Goal: Task Accomplishment & Management: Manage account settings

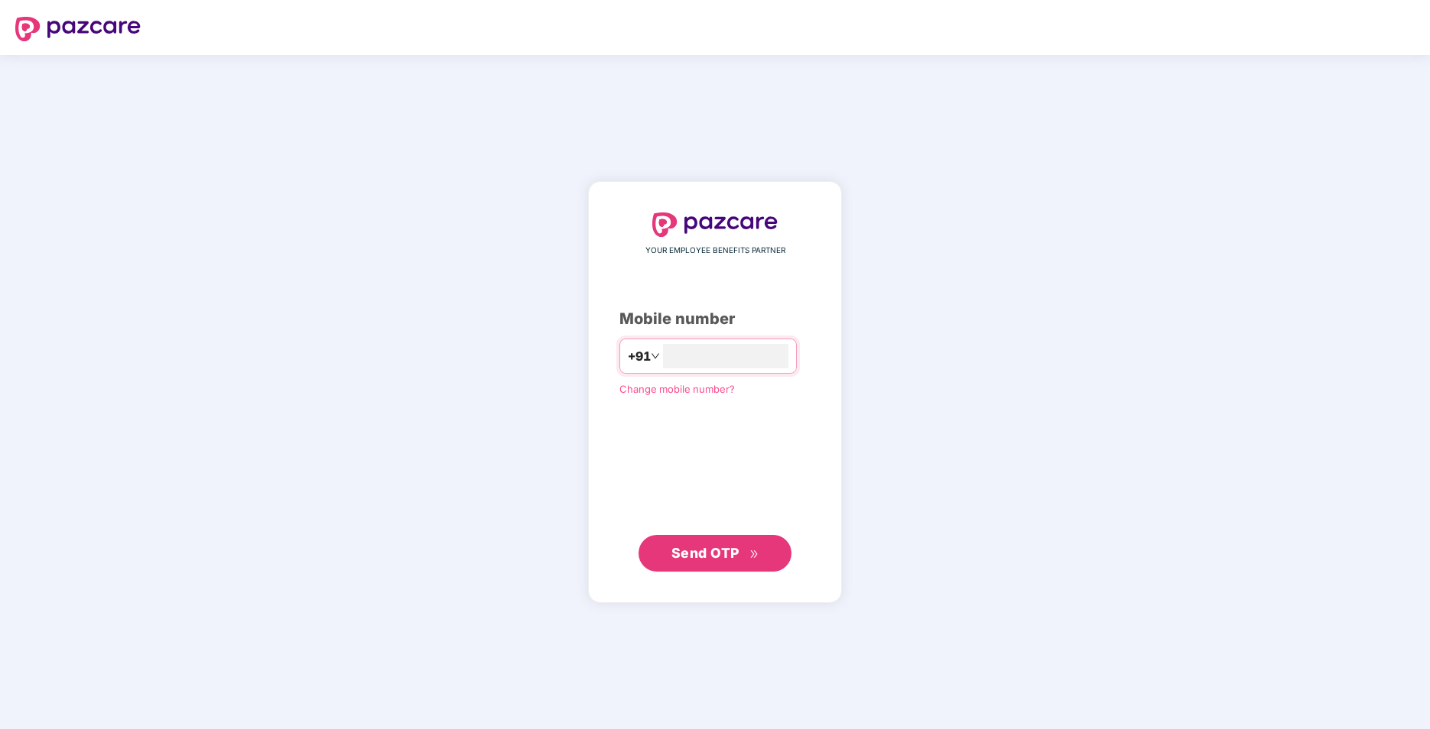
type input "**********"
click at [696, 547] on span "Send OTP" at bounding box center [705, 552] width 68 height 16
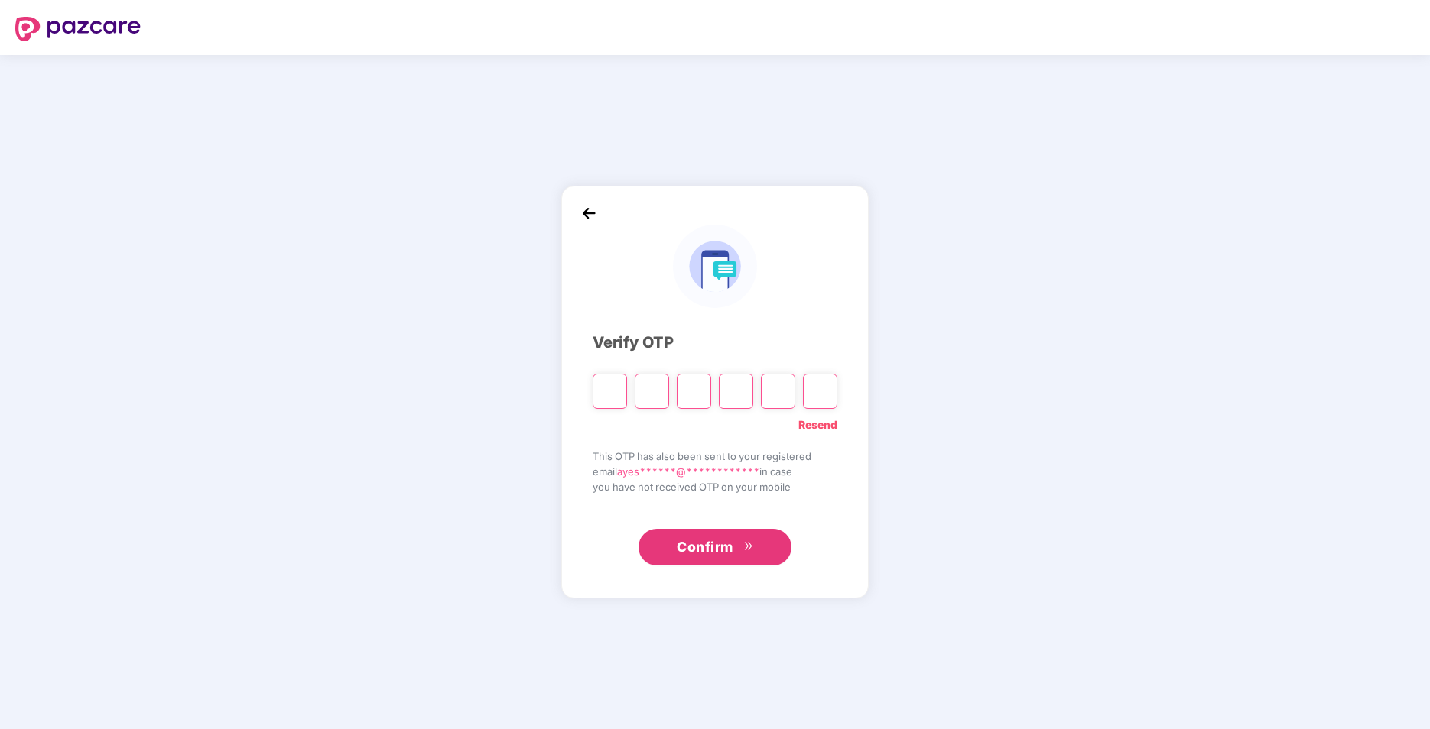
type input "*"
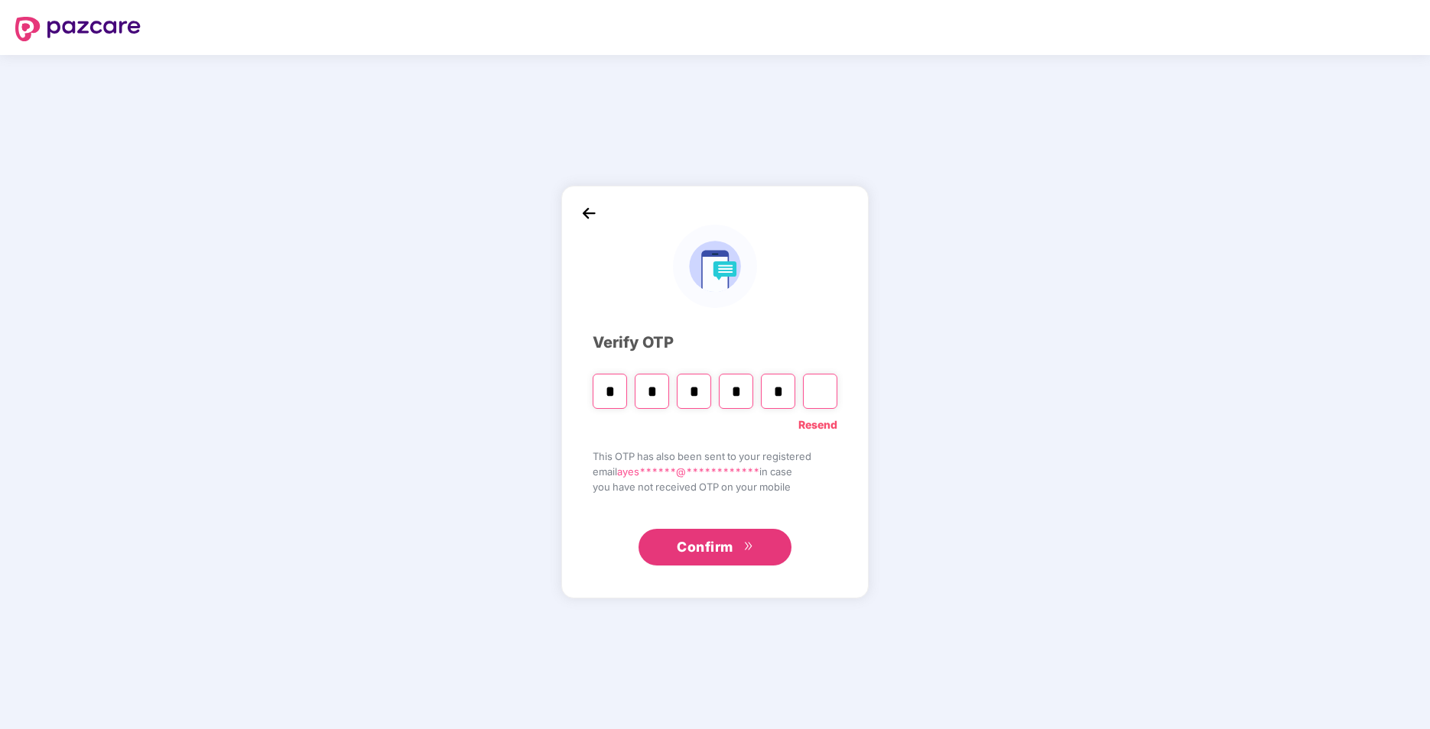
type input "*"
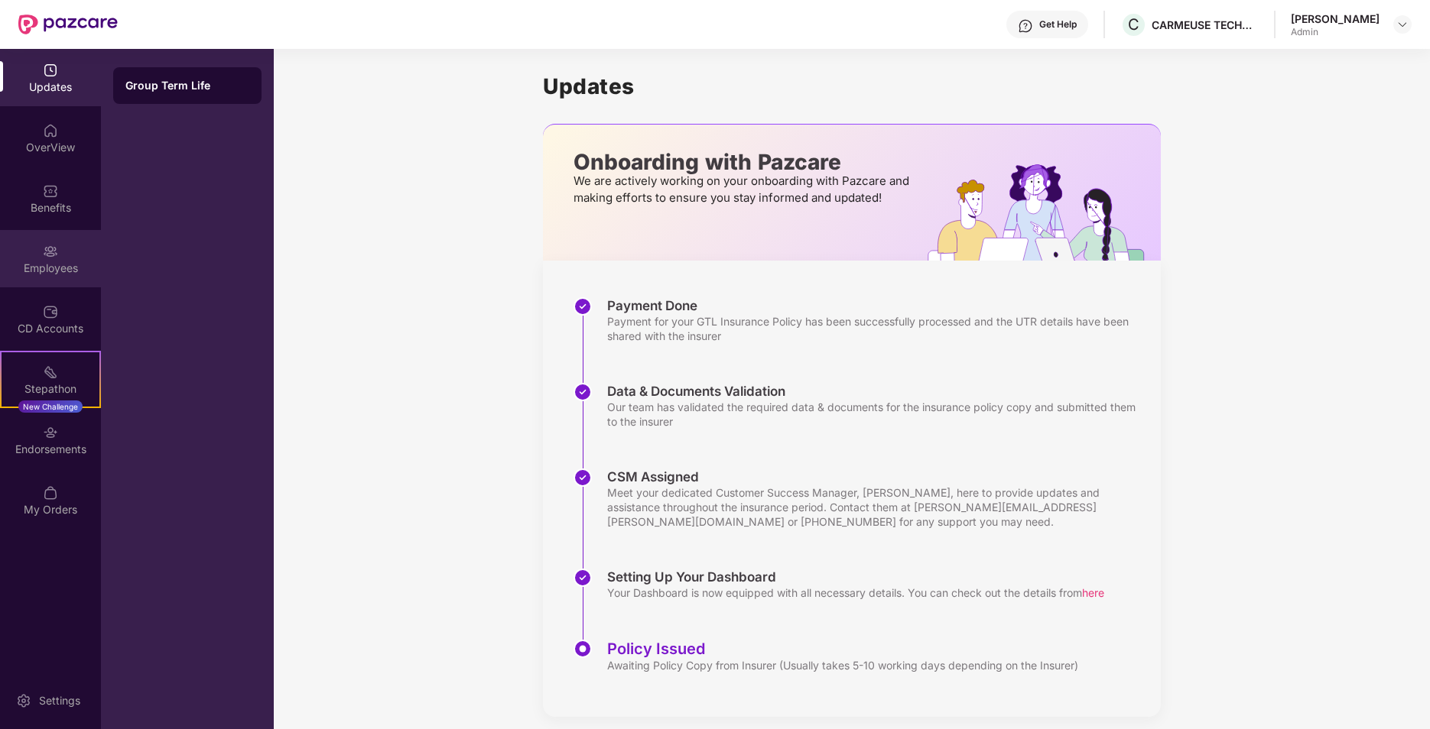
drag, startPoint x: 60, startPoint y: 227, endPoint x: 51, endPoint y: 242, distance: 17.4
click at [59, 227] on div "Updates OverView Benefits Employees CD Accounts Stepathon New Challenge Endorse…" at bounding box center [50, 290] width 101 height 483
click at [50, 245] on img at bounding box center [50, 251] width 15 height 15
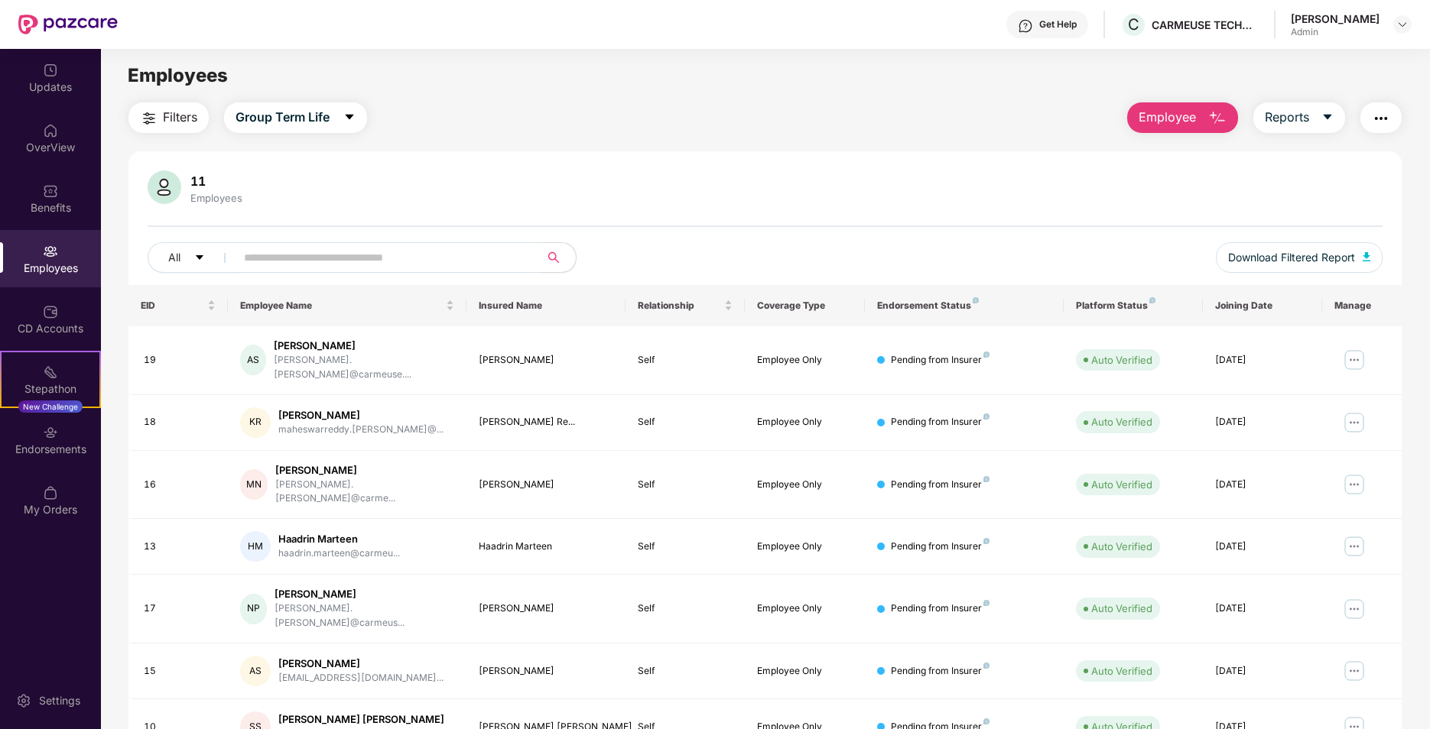
drag, startPoint x: 1369, startPoint y: 80, endPoint x: 1235, endPoint y: 66, distance: 135.2
click at [1369, 80] on div "Employees" at bounding box center [765, 75] width 1328 height 29
click at [1376, 116] on img "button" at bounding box center [1380, 118] width 18 height 18
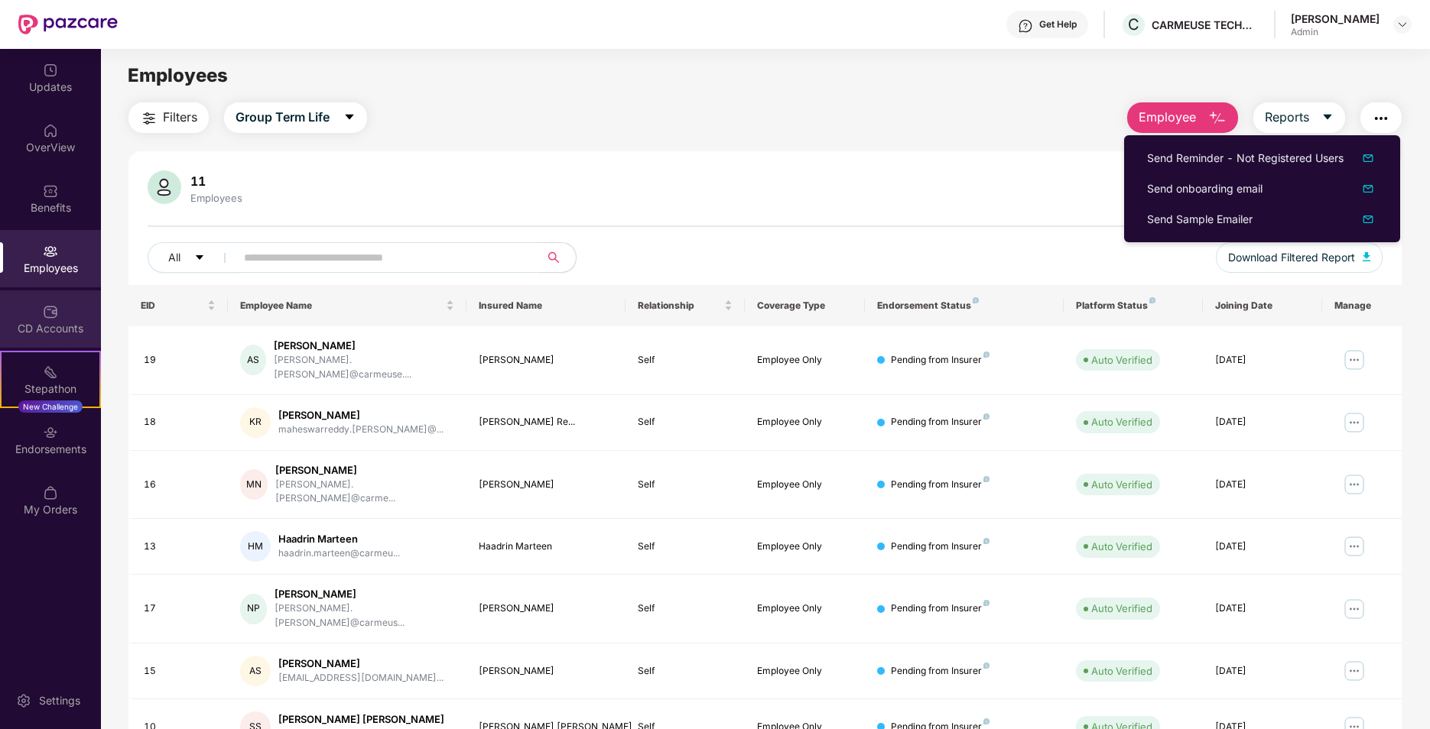
click at [34, 320] on div "CD Accounts" at bounding box center [50, 318] width 101 height 57
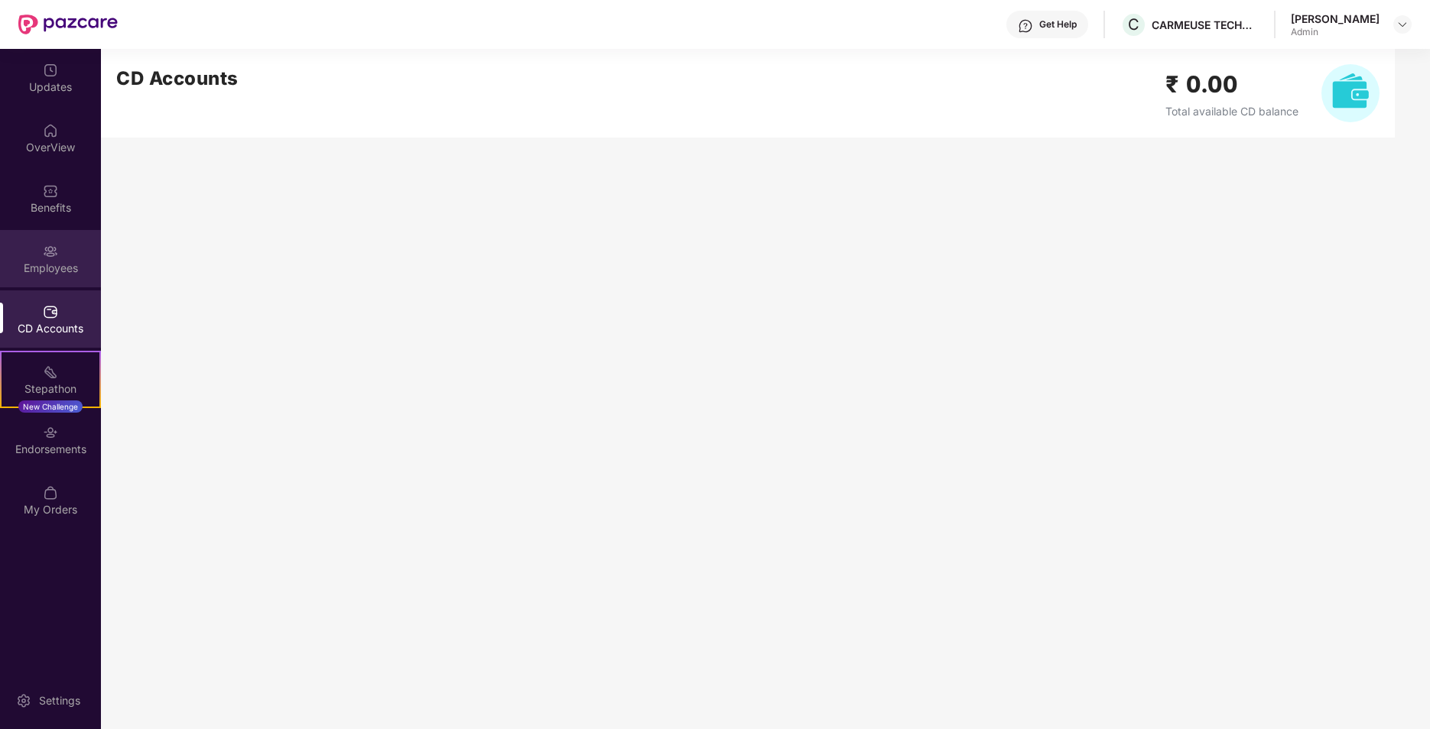
click at [39, 269] on div "Employees" at bounding box center [50, 268] width 101 height 15
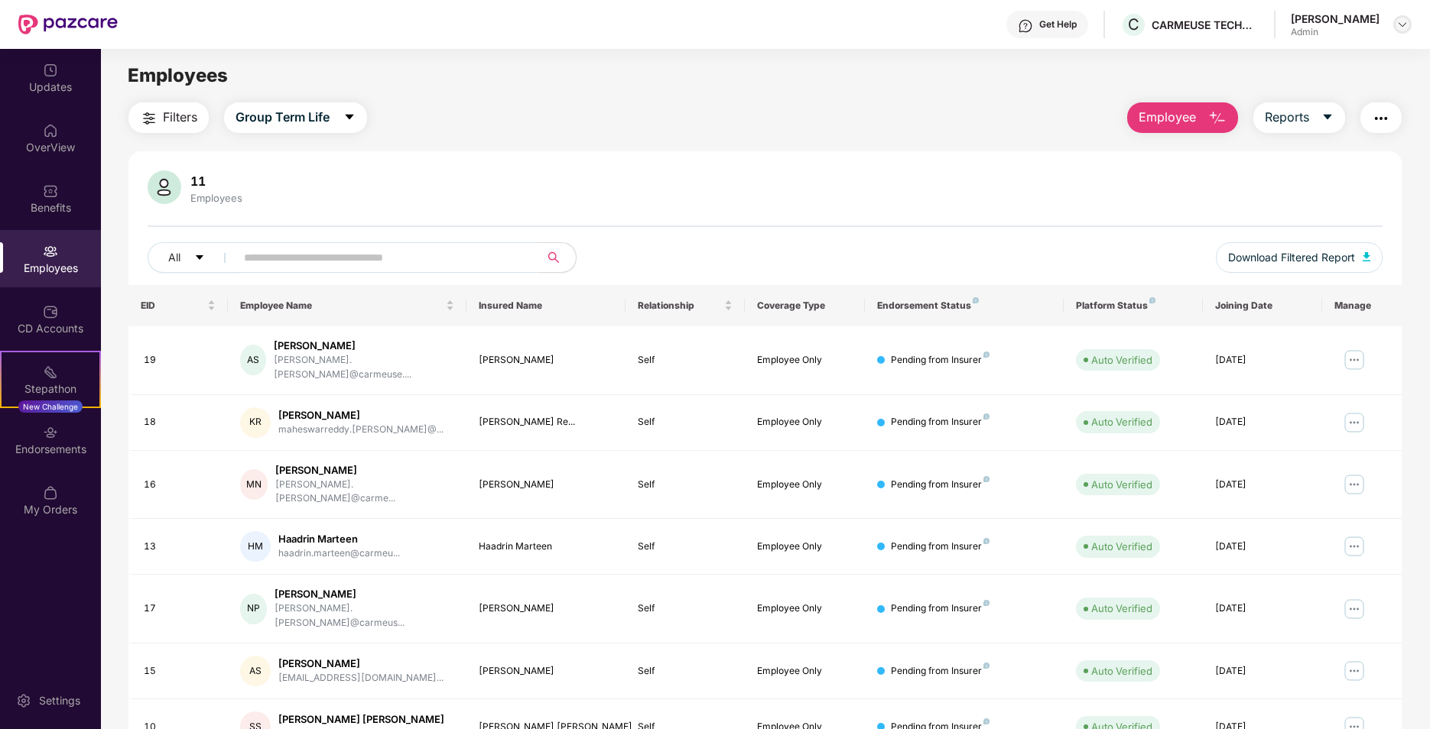
click at [1394, 21] on div at bounding box center [1402, 24] width 18 height 18
click at [1309, 54] on div "Switch to User view" at bounding box center [1330, 61] width 199 height 30
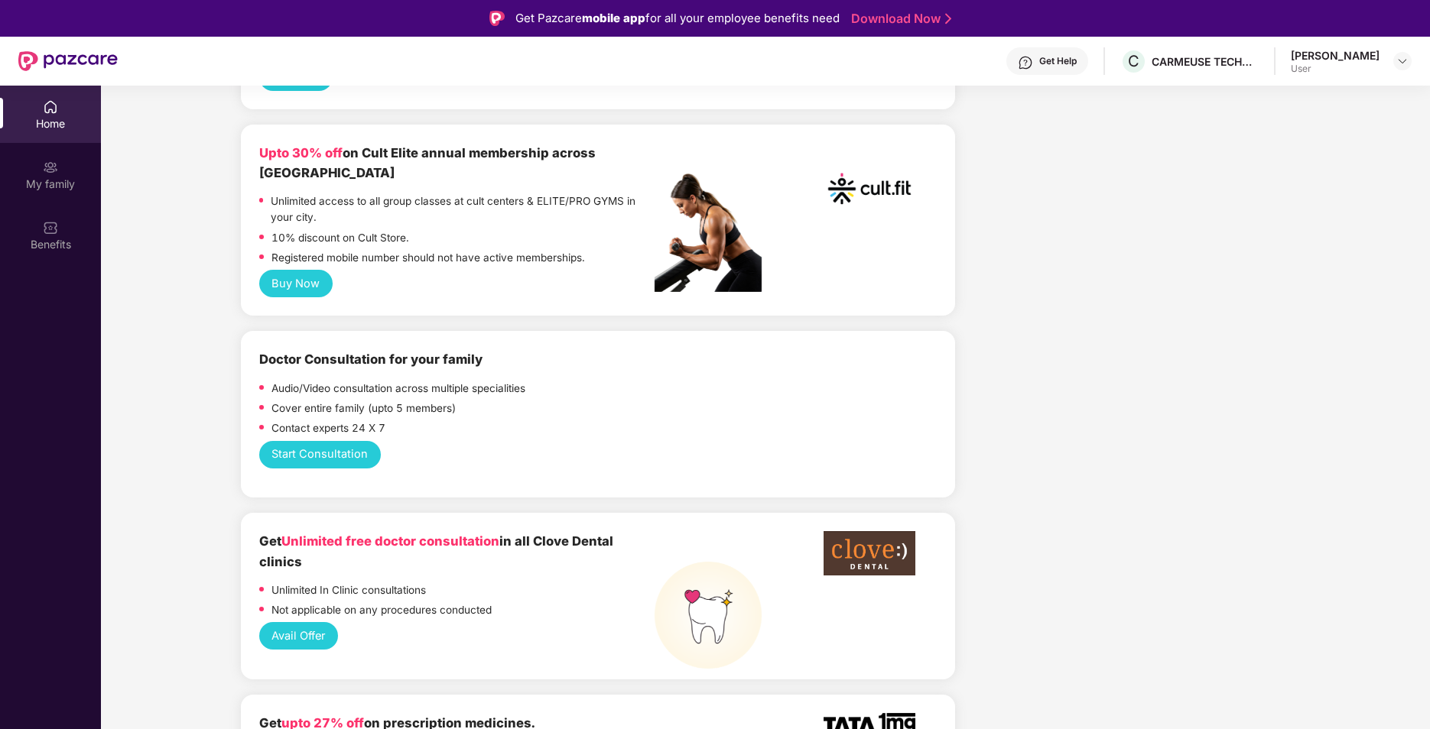
scroll to position [535, 0]
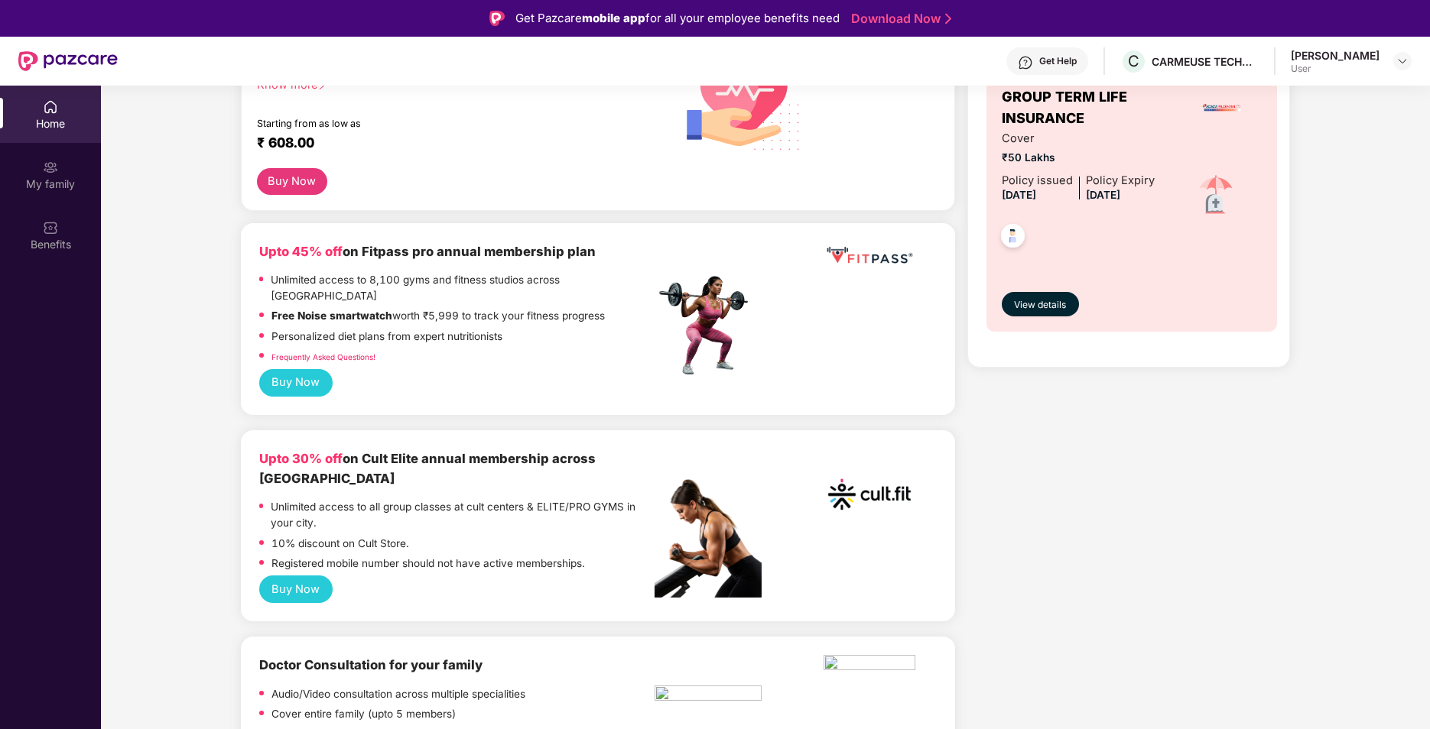
scroll to position [0, 0]
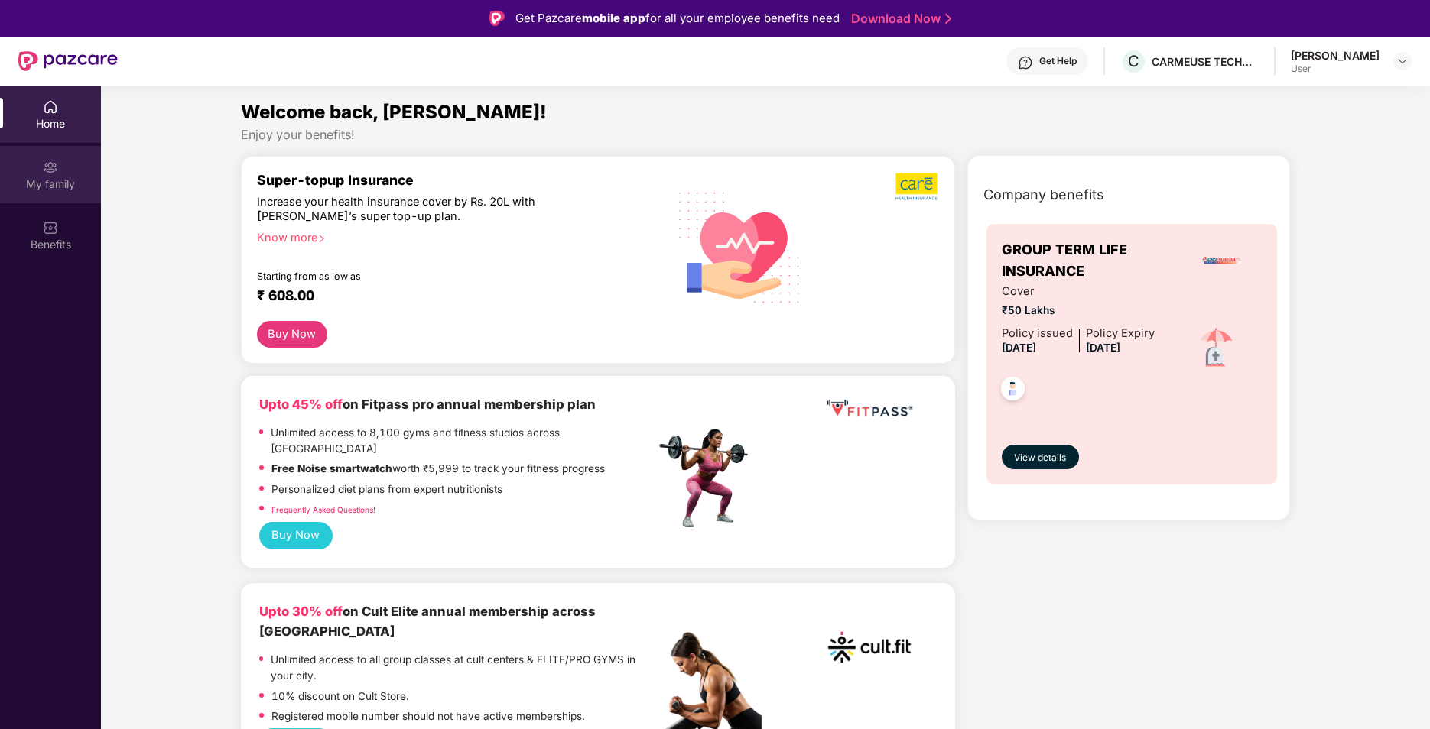
click at [67, 182] on div "My family" at bounding box center [50, 184] width 101 height 15
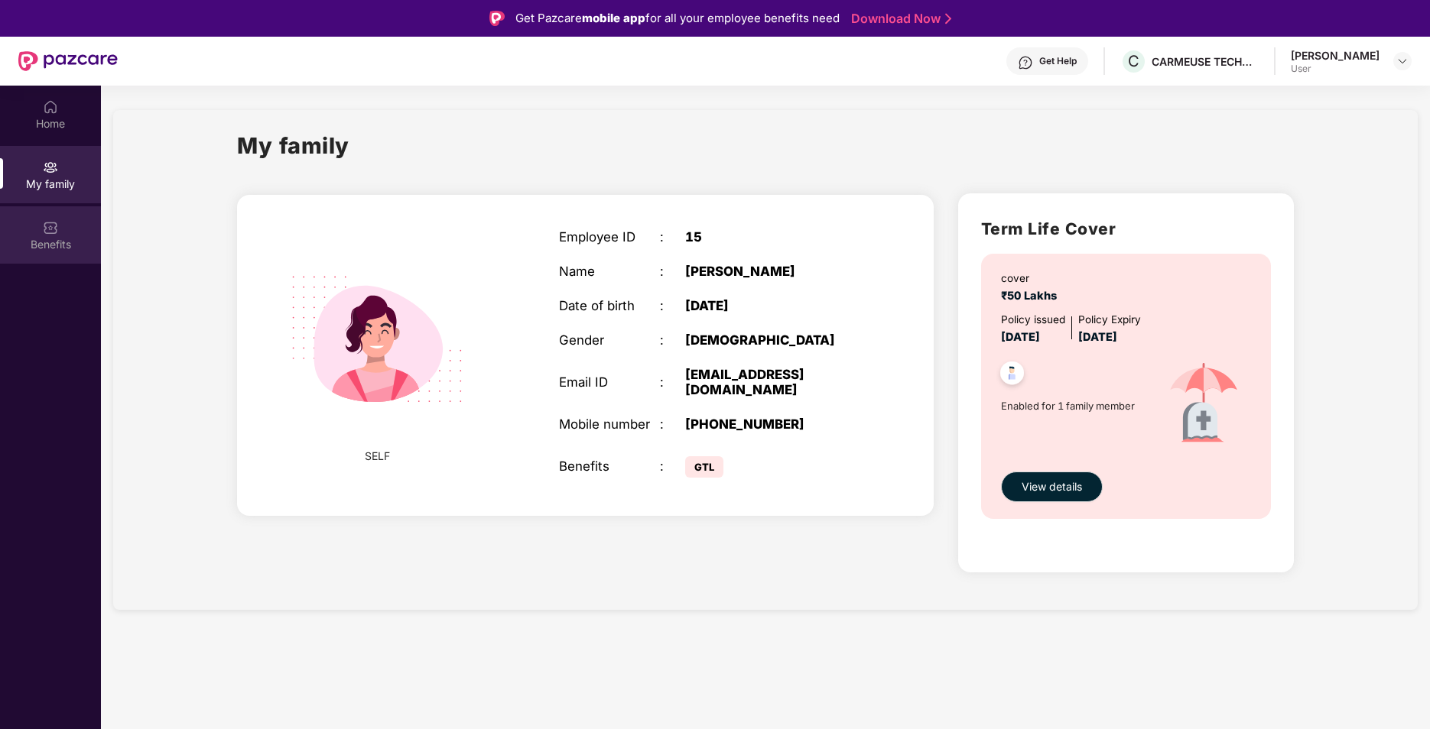
click at [41, 232] on div "Benefits" at bounding box center [50, 234] width 101 height 57
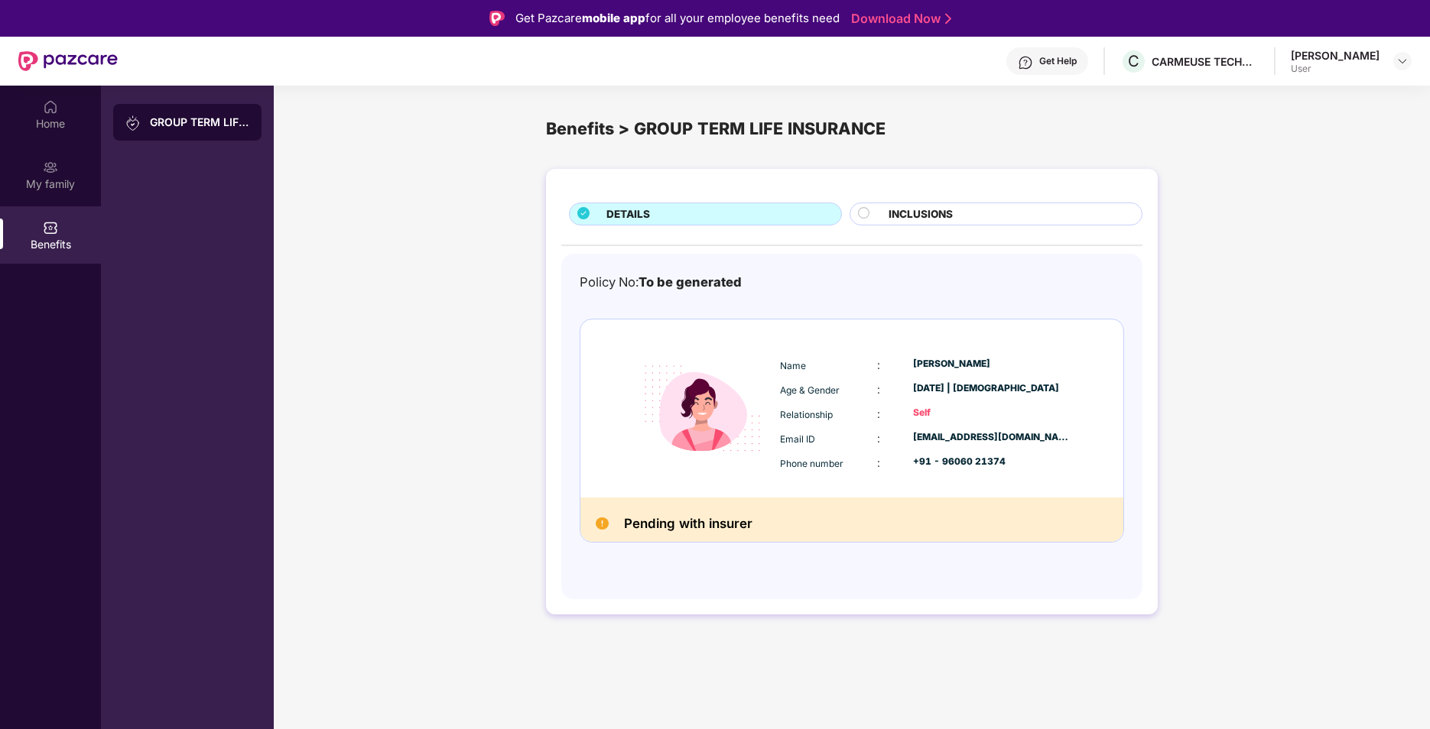
click at [955, 226] on div "DETAILS INCLUSIONS Policy No: To be generated Name : Ayesha Sur Age & Gender : …" at bounding box center [852, 392] width 612 height 446
click at [951, 213] on span "INCLUSIONS" at bounding box center [920, 214] width 64 height 16
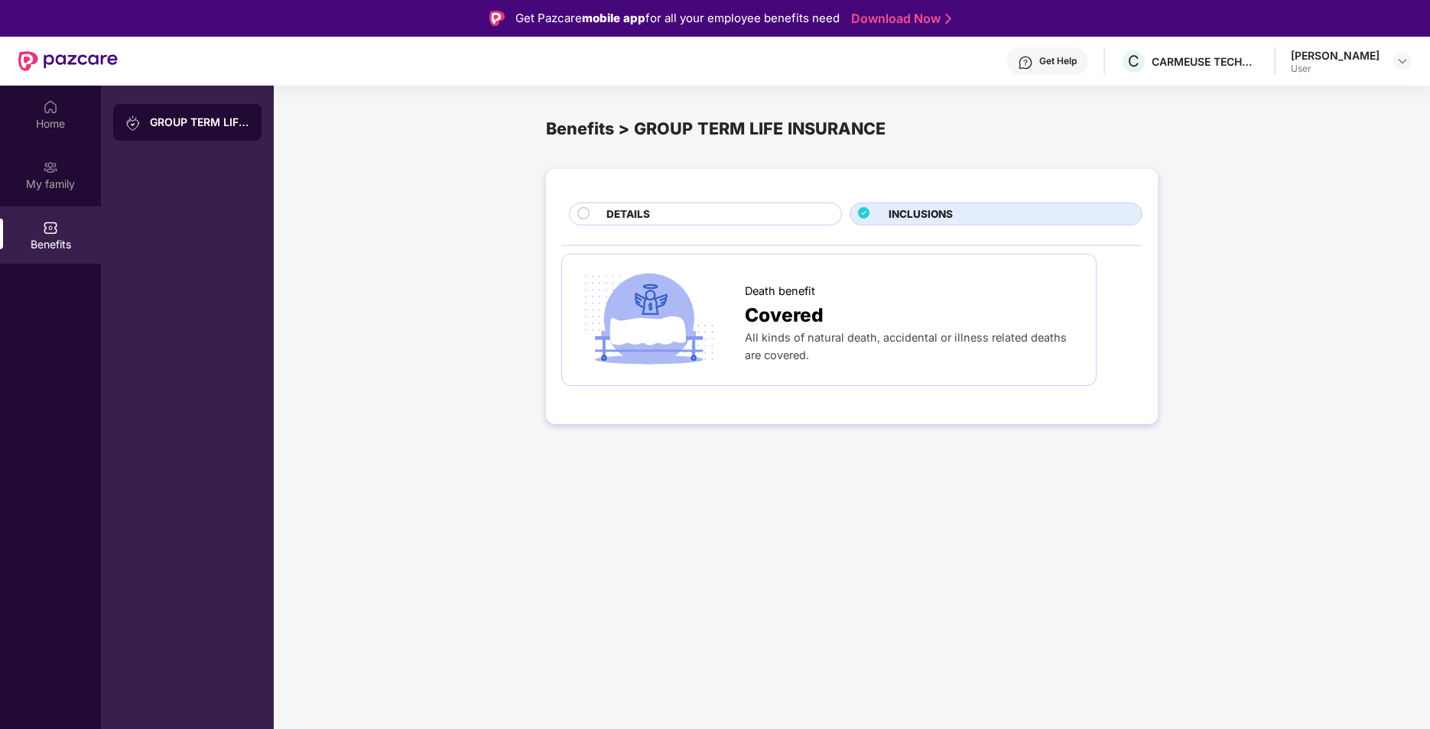
click at [751, 213] on div "DETAILS" at bounding box center [716, 215] width 235 height 18
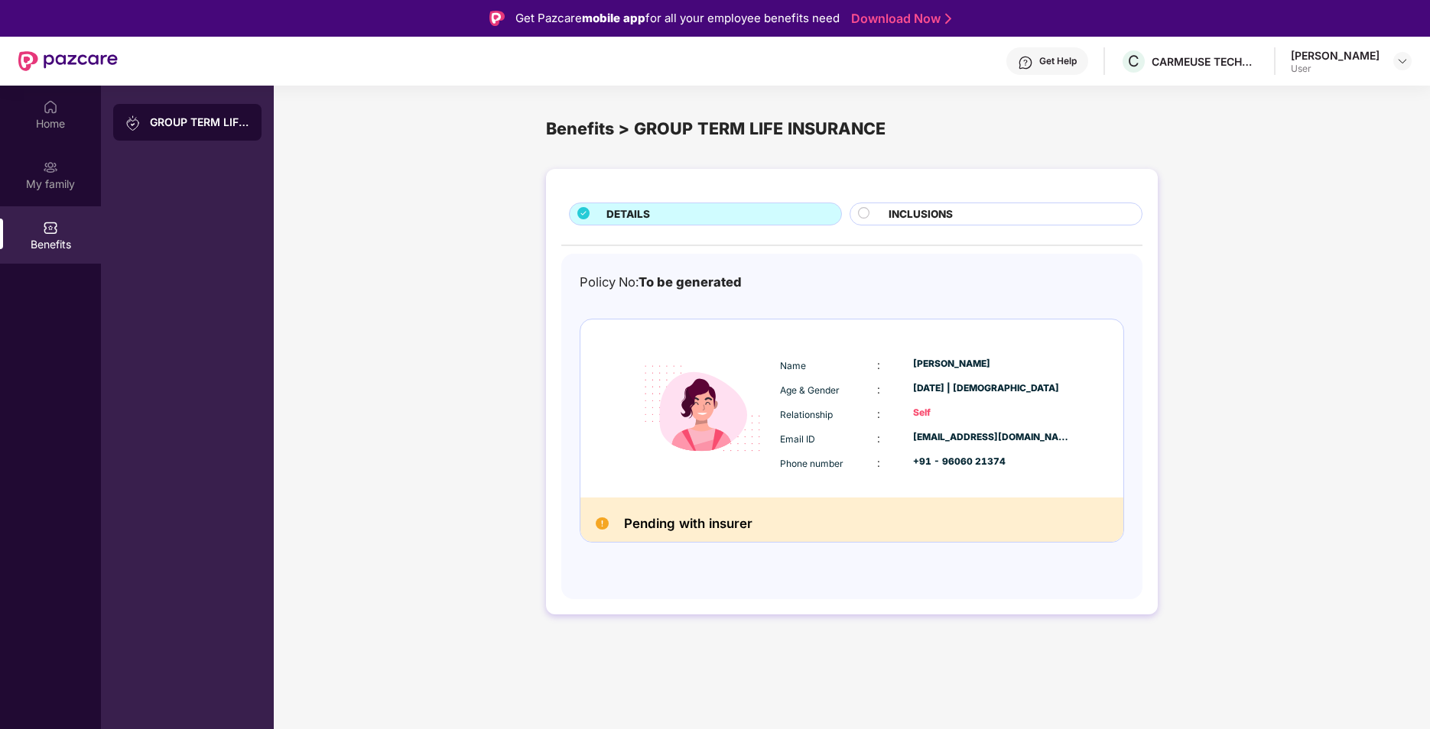
click at [949, 219] on span "INCLUSIONS" at bounding box center [920, 214] width 64 height 16
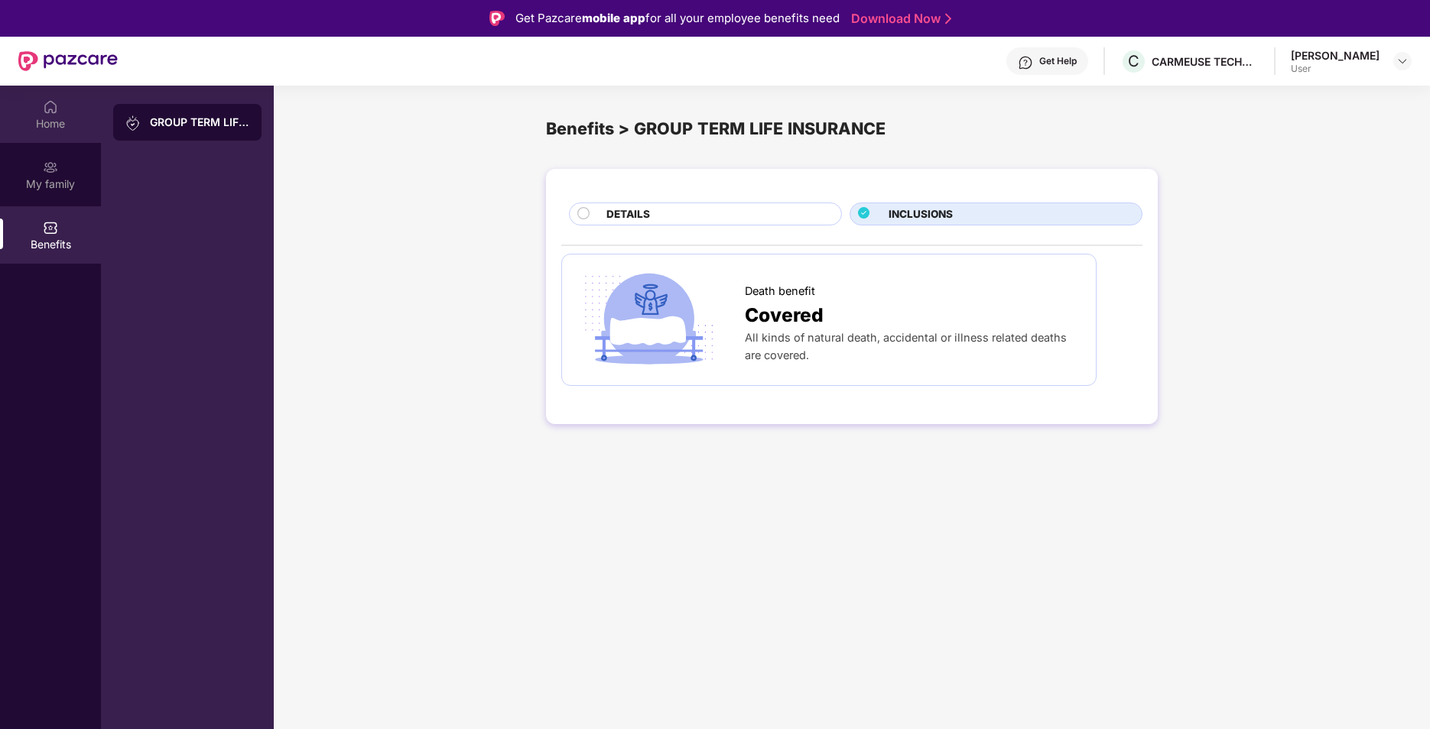
click at [81, 121] on div "Home" at bounding box center [50, 123] width 101 height 15
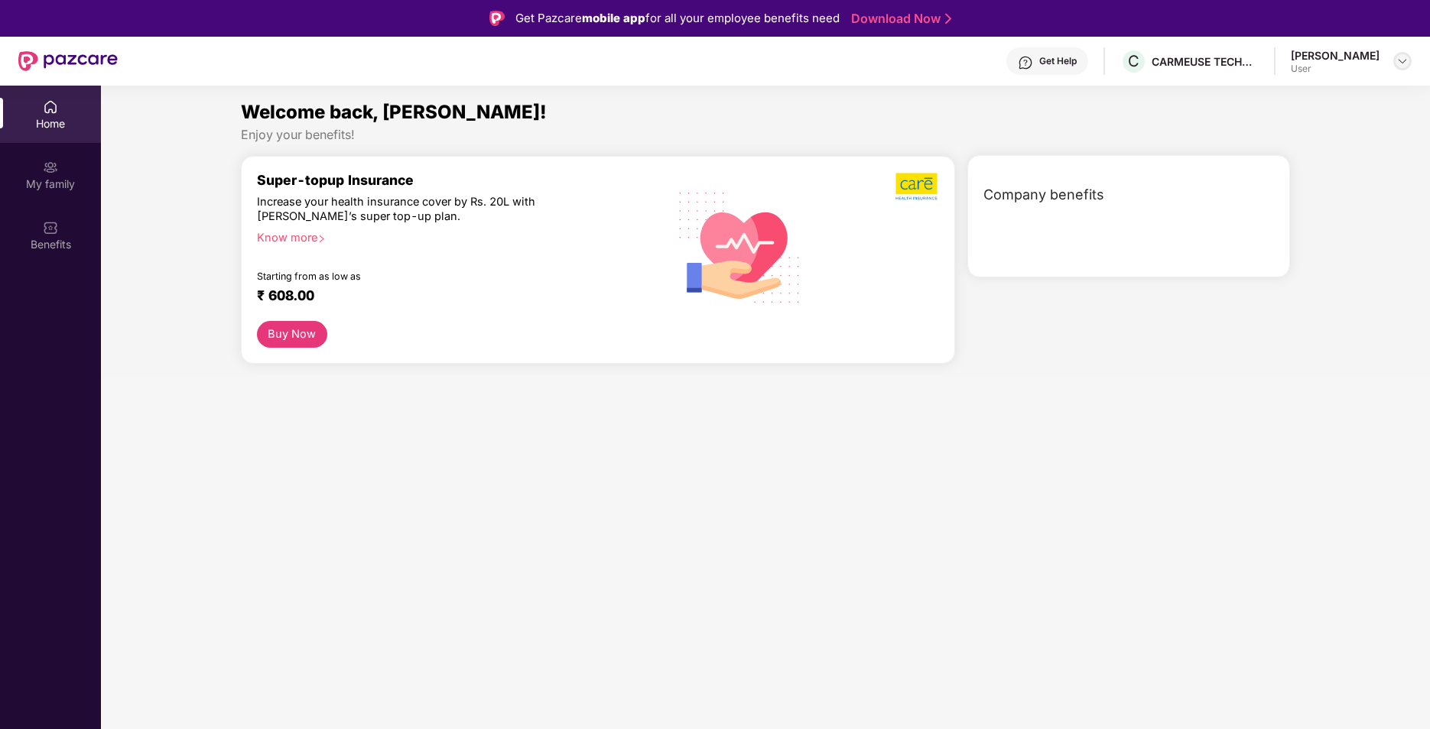
click at [1393, 63] on div at bounding box center [1402, 61] width 18 height 18
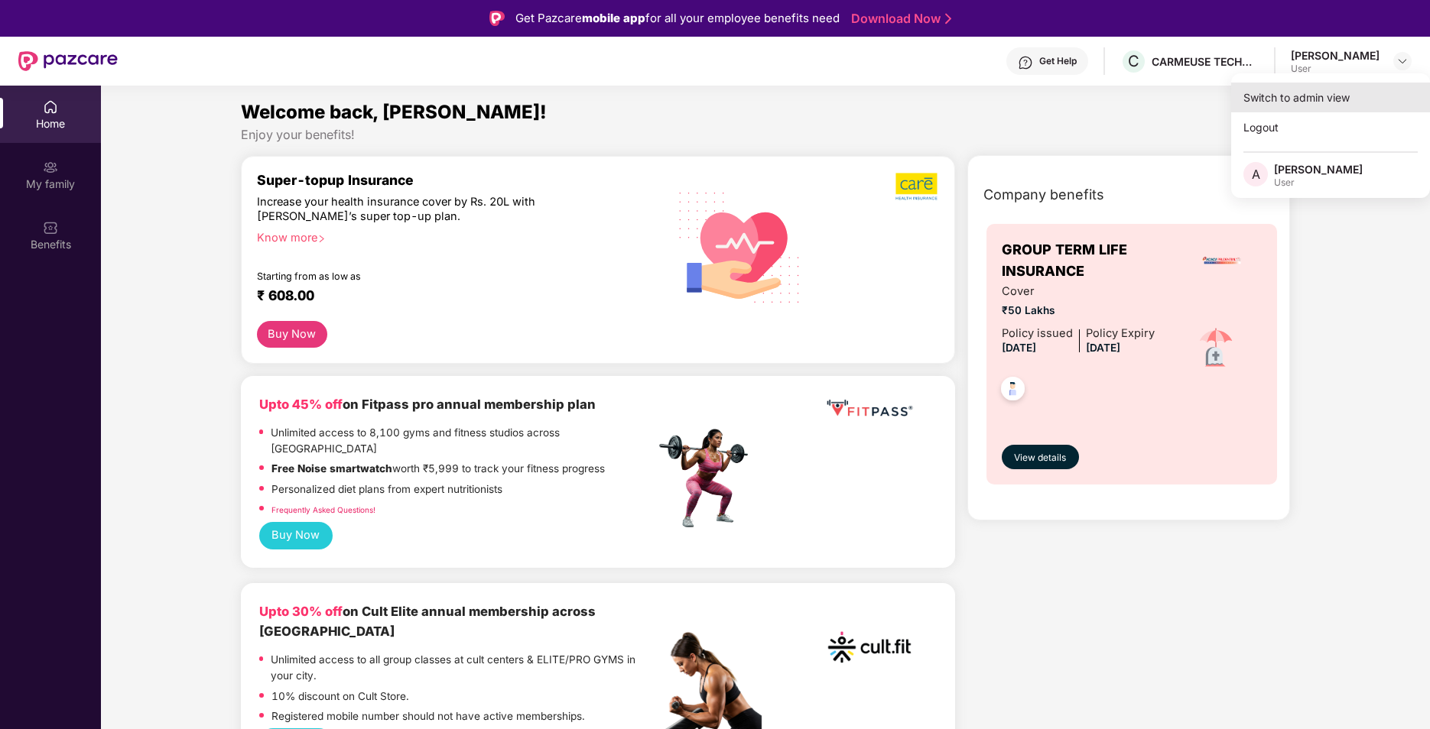
click at [1335, 99] on div "Switch to admin view" at bounding box center [1330, 98] width 199 height 30
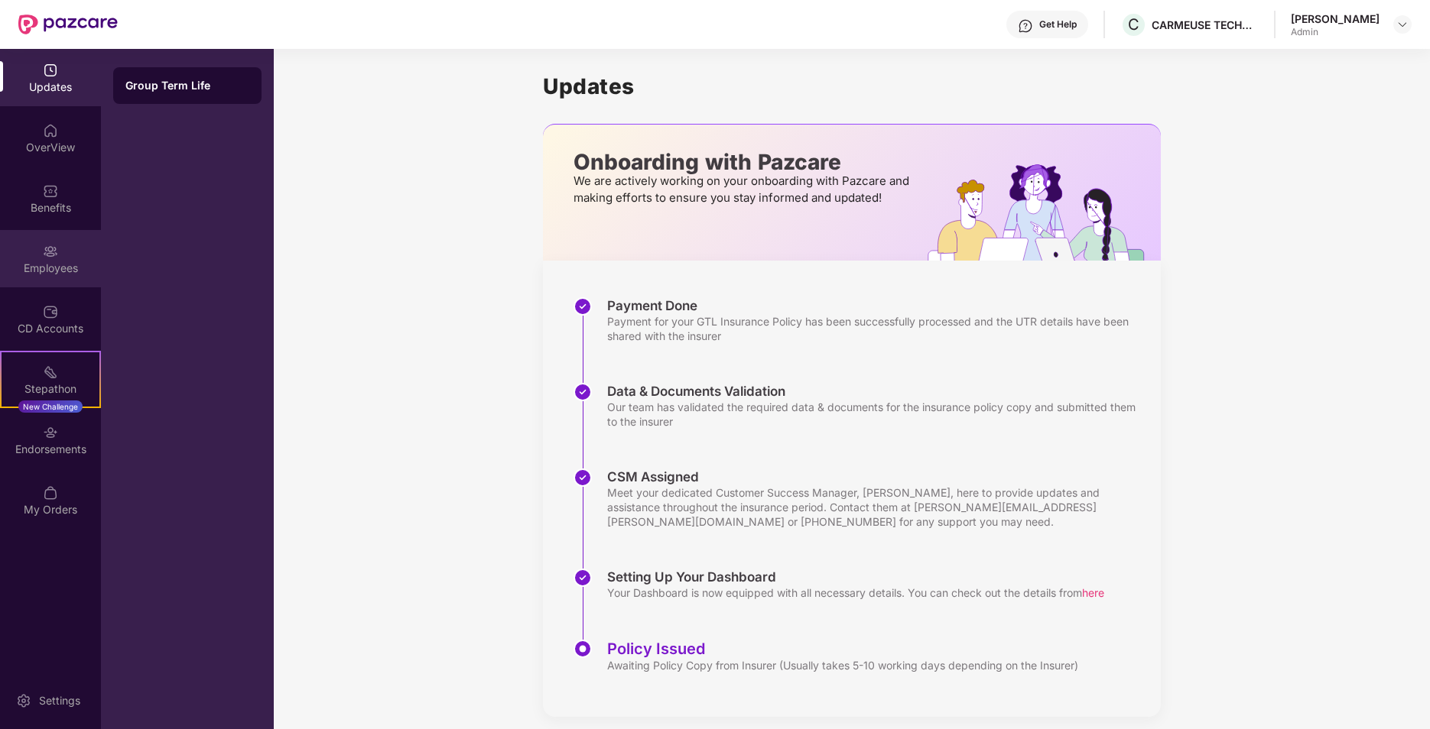
click at [26, 258] on div "Employees" at bounding box center [50, 258] width 101 height 57
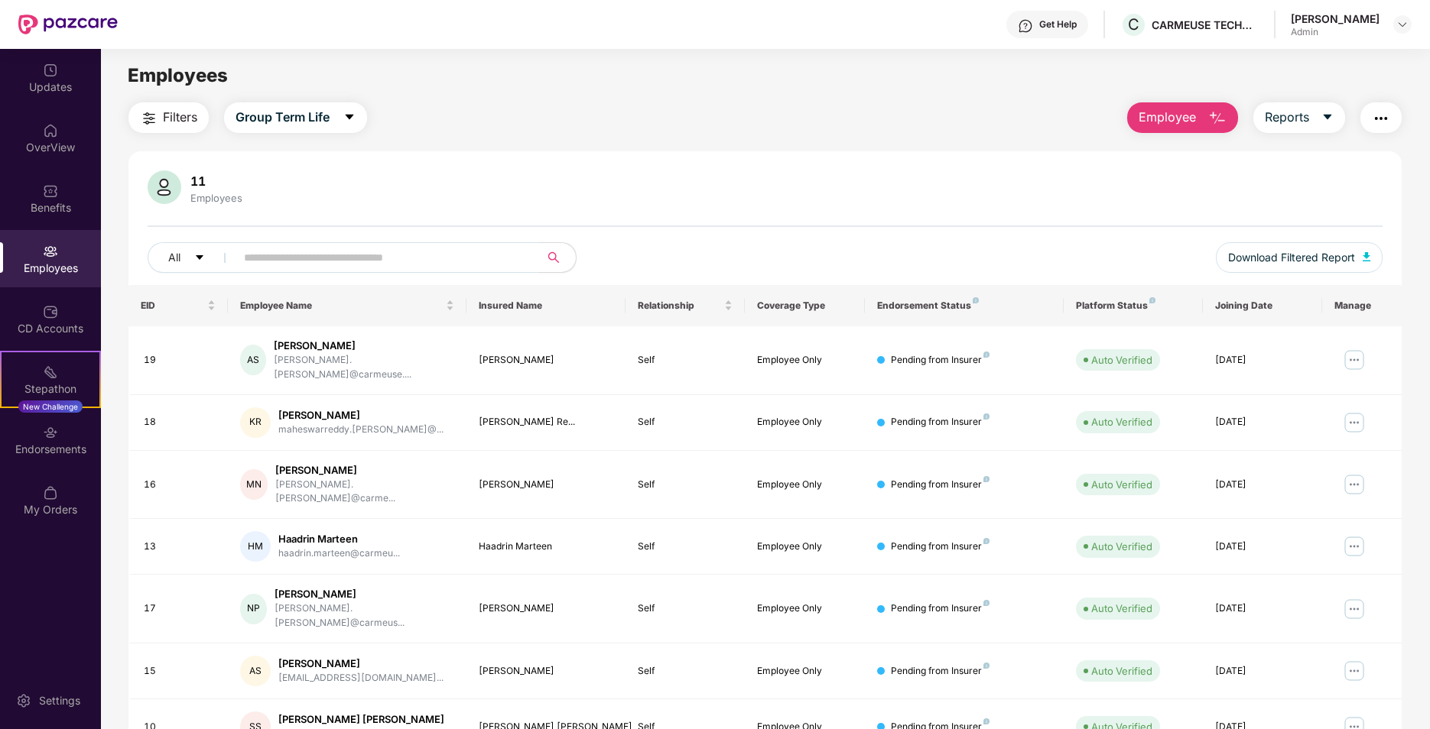
click at [1208, 112] on img "button" at bounding box center [1217, 118] width 18 height 18
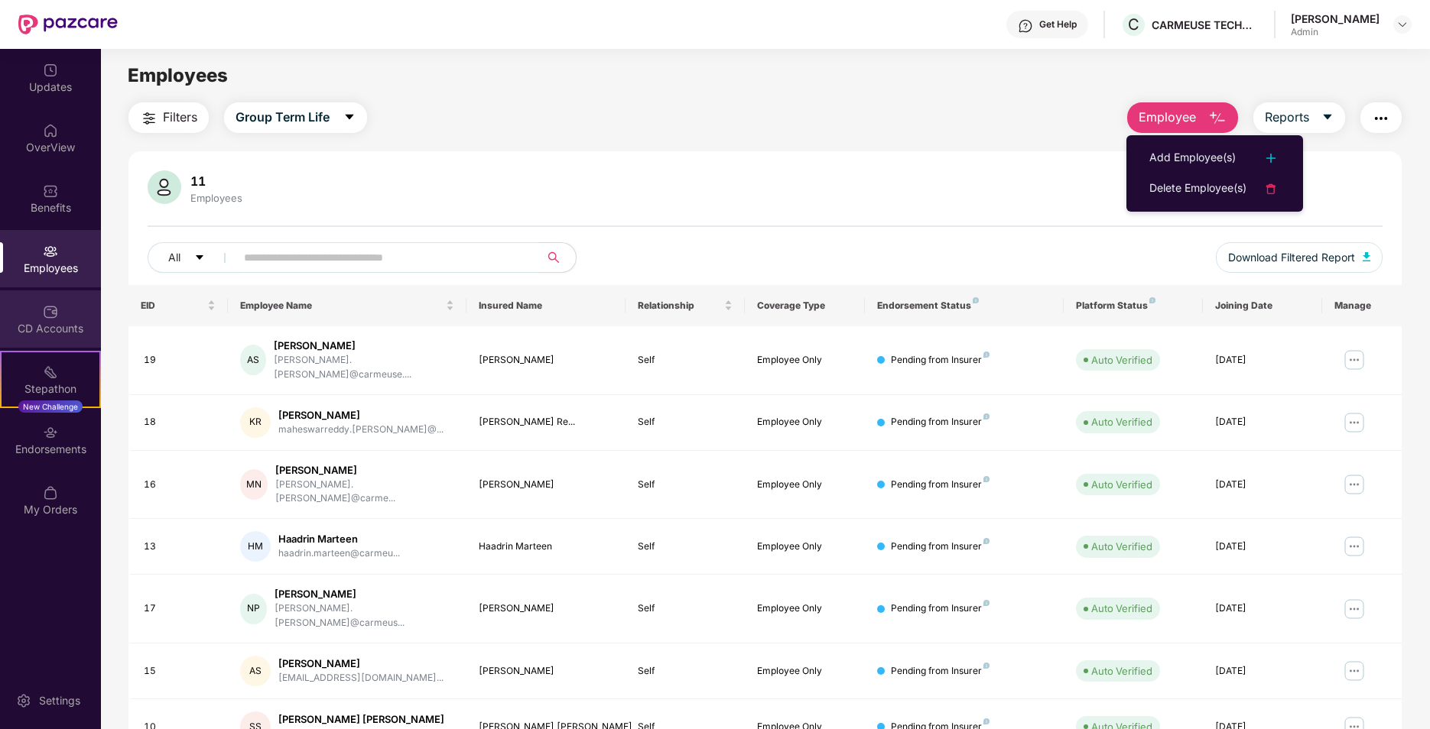
click at [73, 329] on div "CD Accounts" at bounding box center [50, 328] width 101 height 15
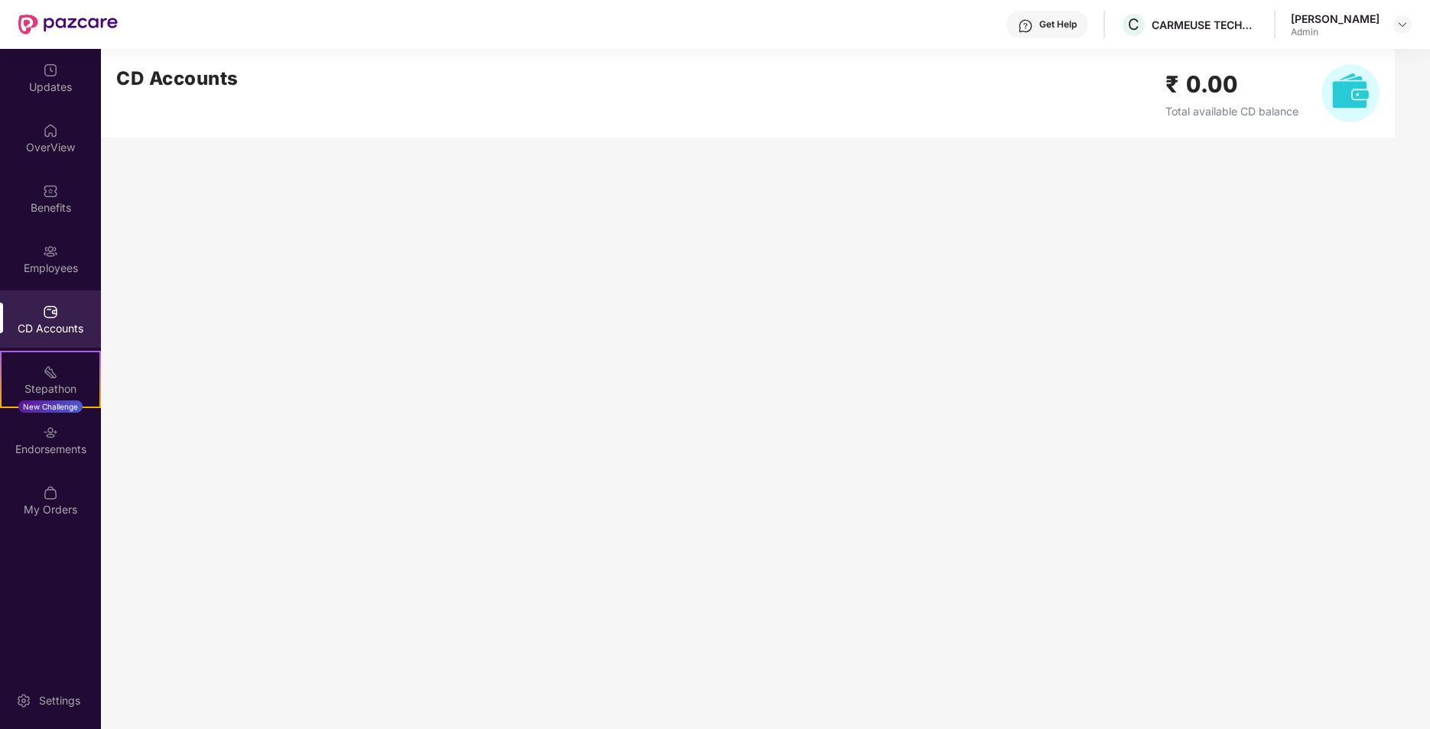
click at [46, 338] on div "CD Accounts" at bounding box center [50, 318] width 101 height 57
click at [59, 452] on div "Endorsements" at bounding box center [50, 449] width 101 height 15
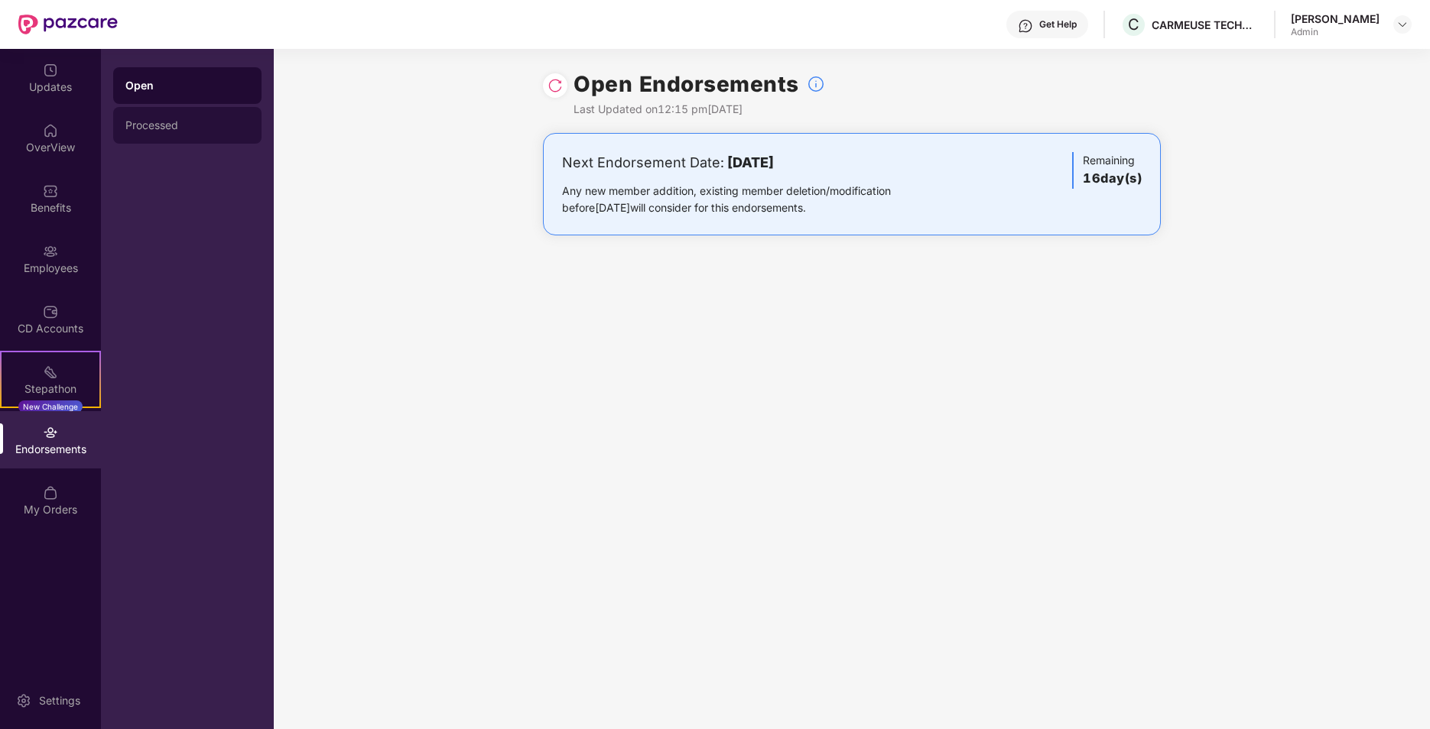
click at [188, 128] on div "Processed" at bounding box center [187, 125] width 124 height 12
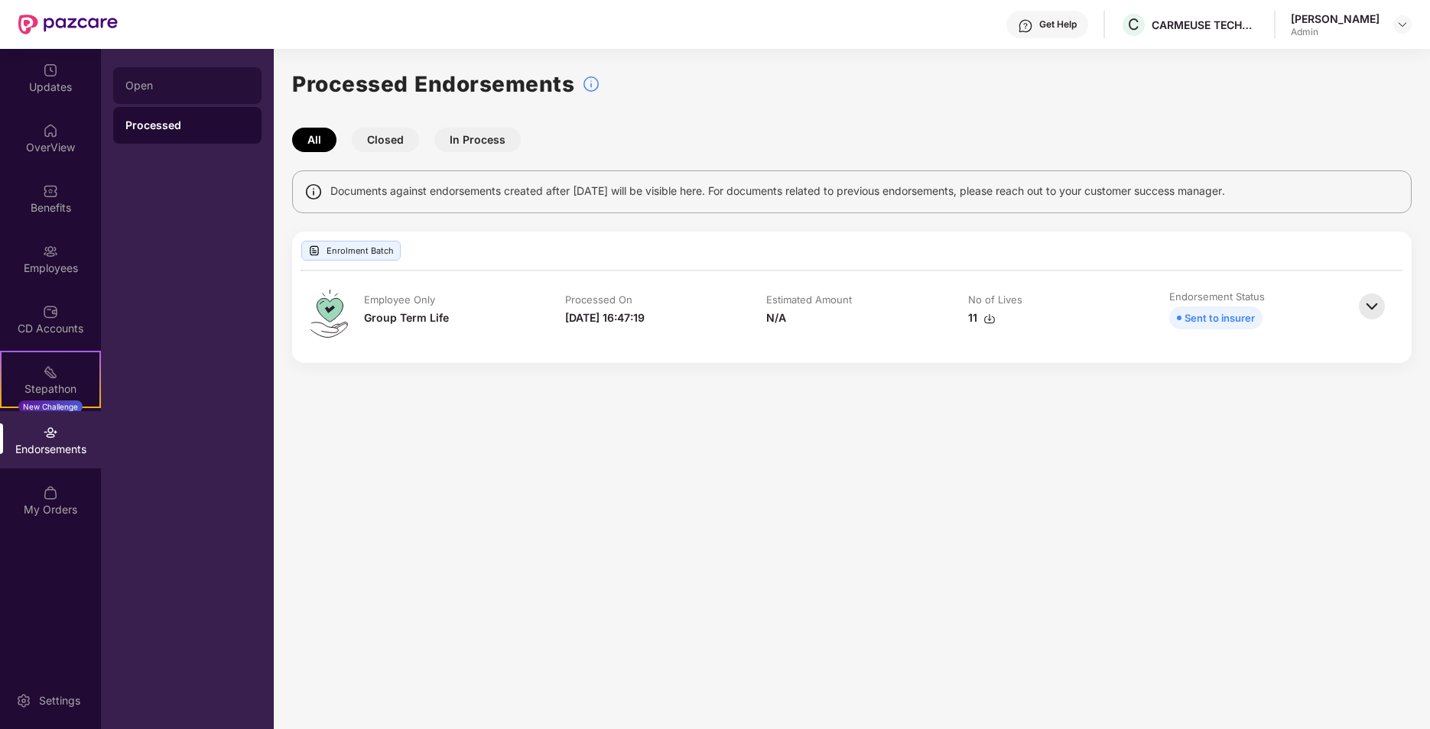
click at [161, 94] on div "Open" at bounding box center [187, 85] width 148 height 37
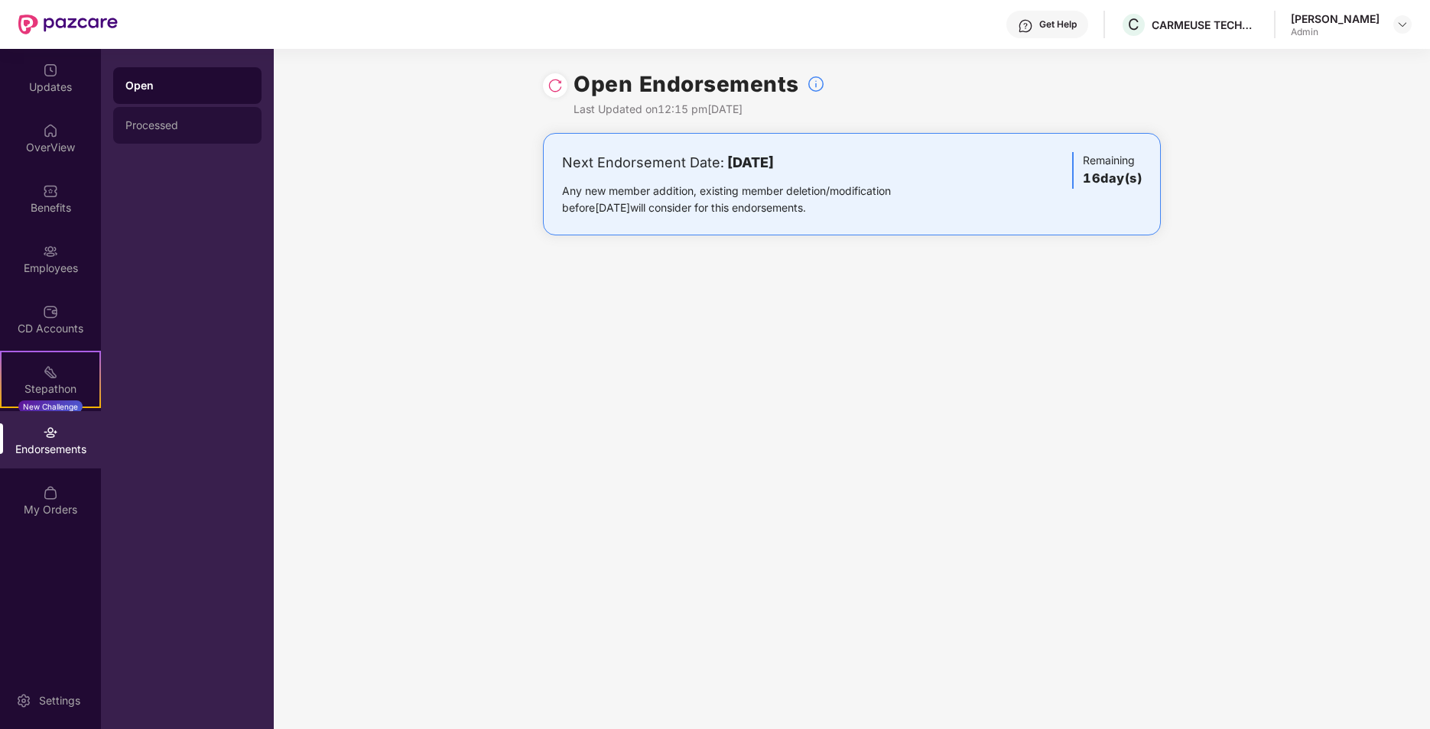
click at [191, 141] on div "Processed" at bounding box center [187, 125] width 148 height 37
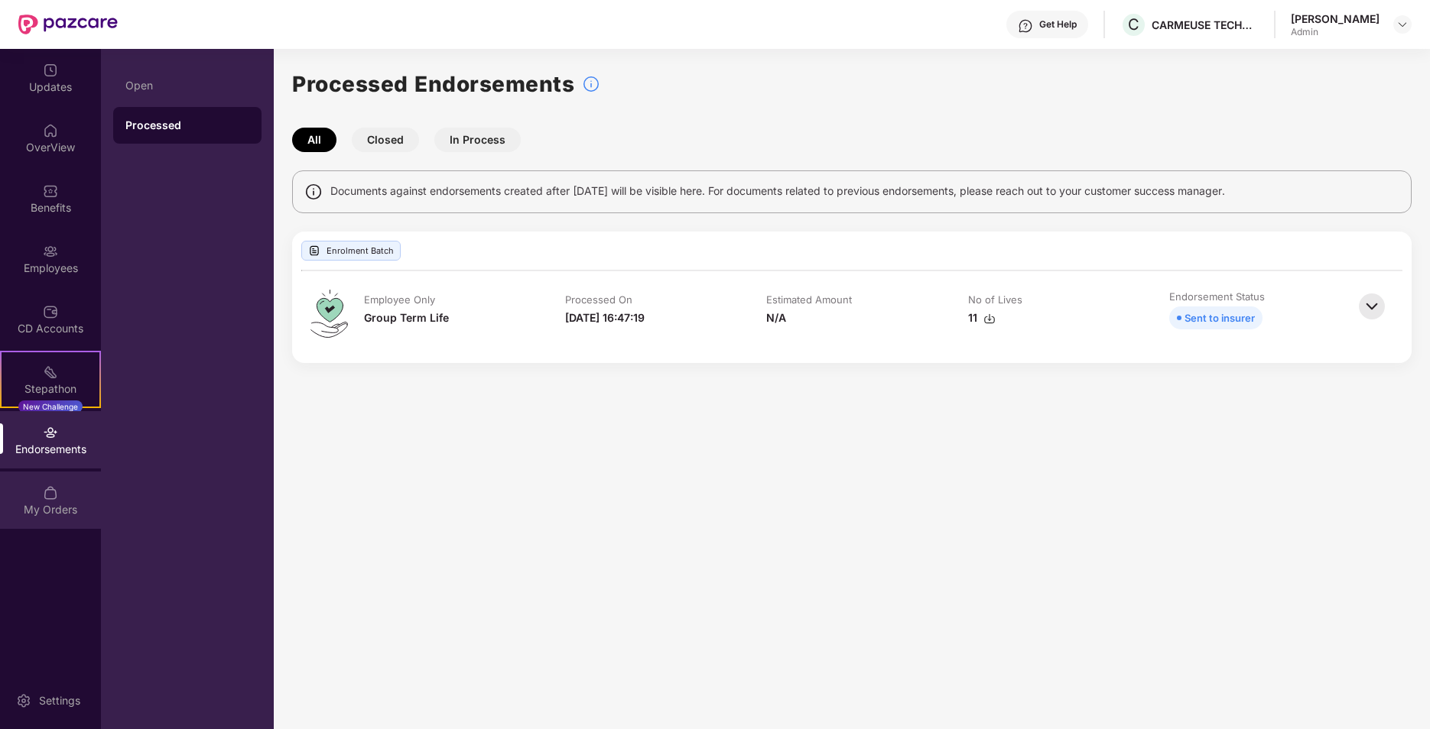
click at [40, 518] on div "My Orders" at bounding box center [50, 500] width 101 height 57
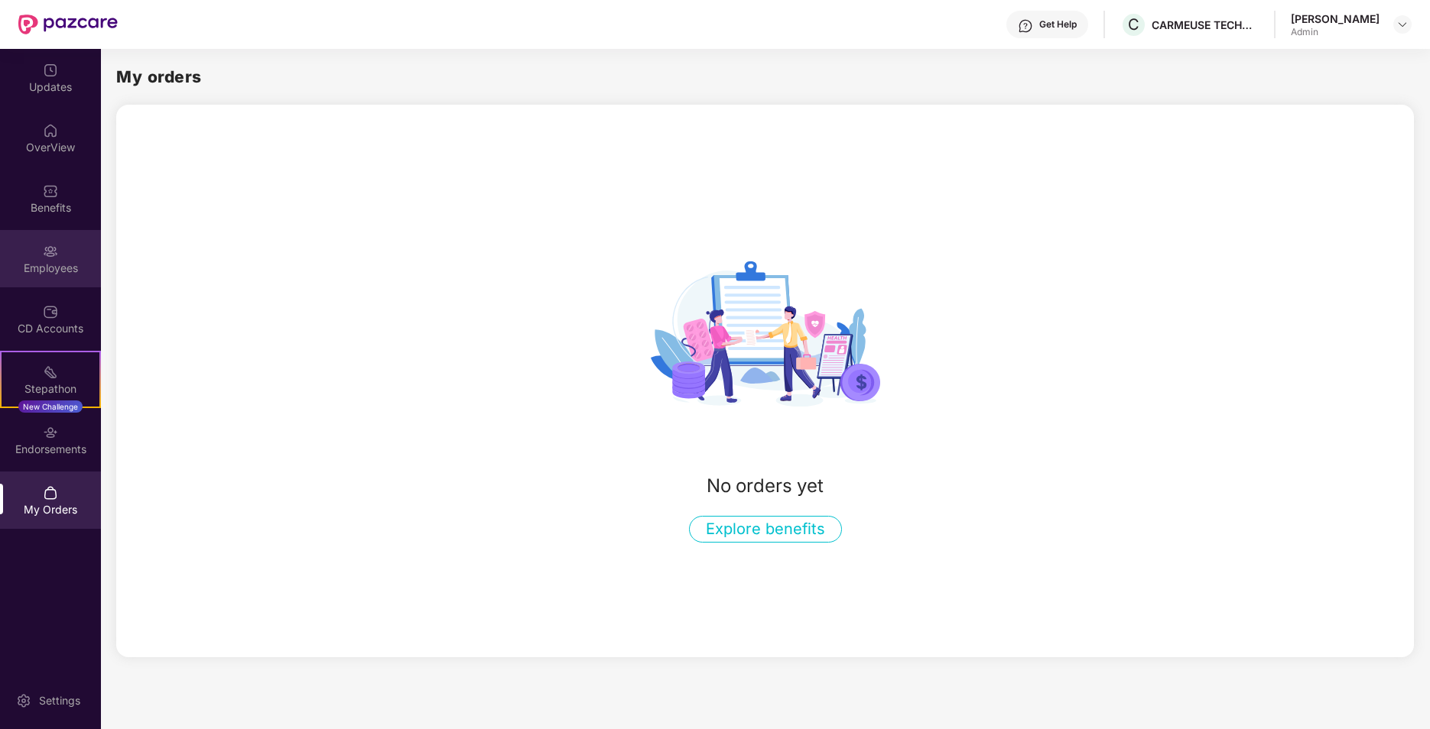
click at [83, 257] on div "Employees" at bounding box center [50, 258] width 101 height 57
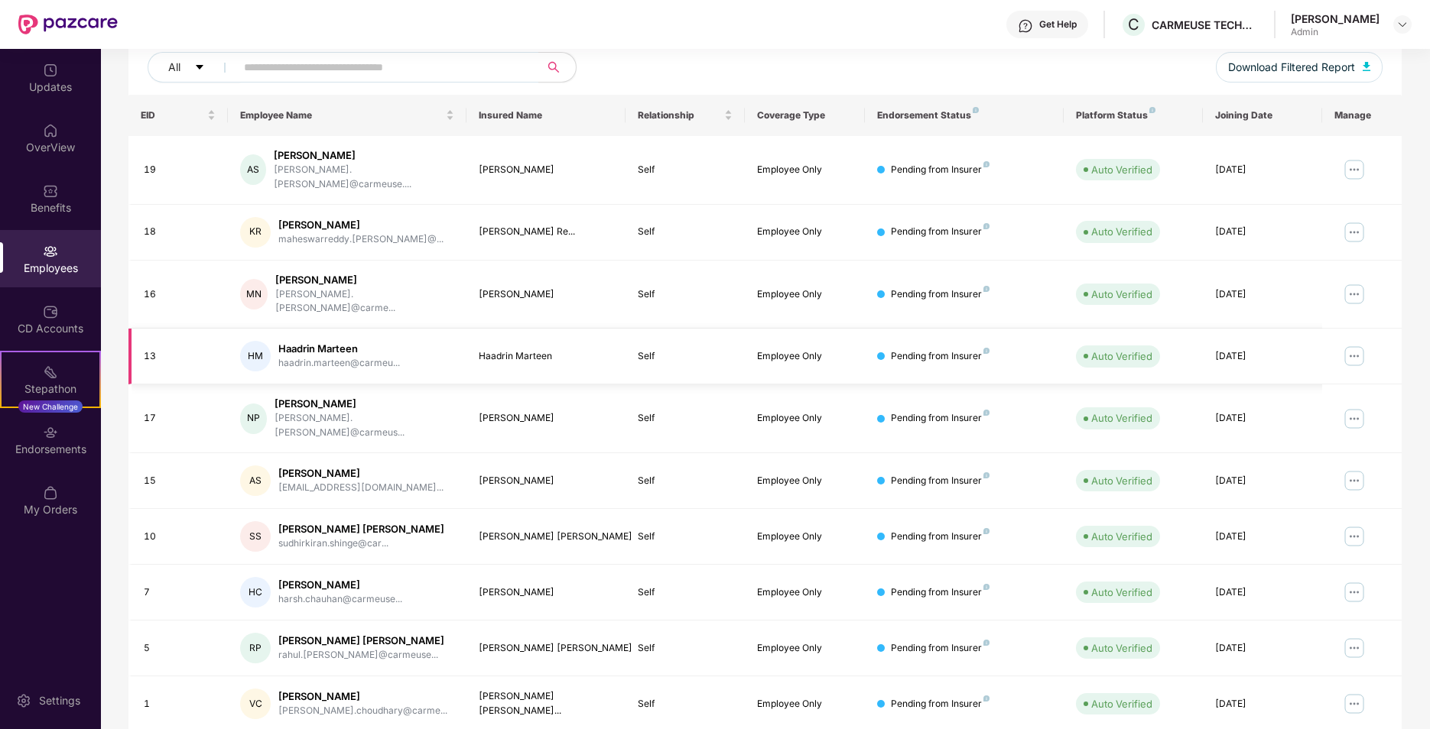
scroll to position [210, 0]
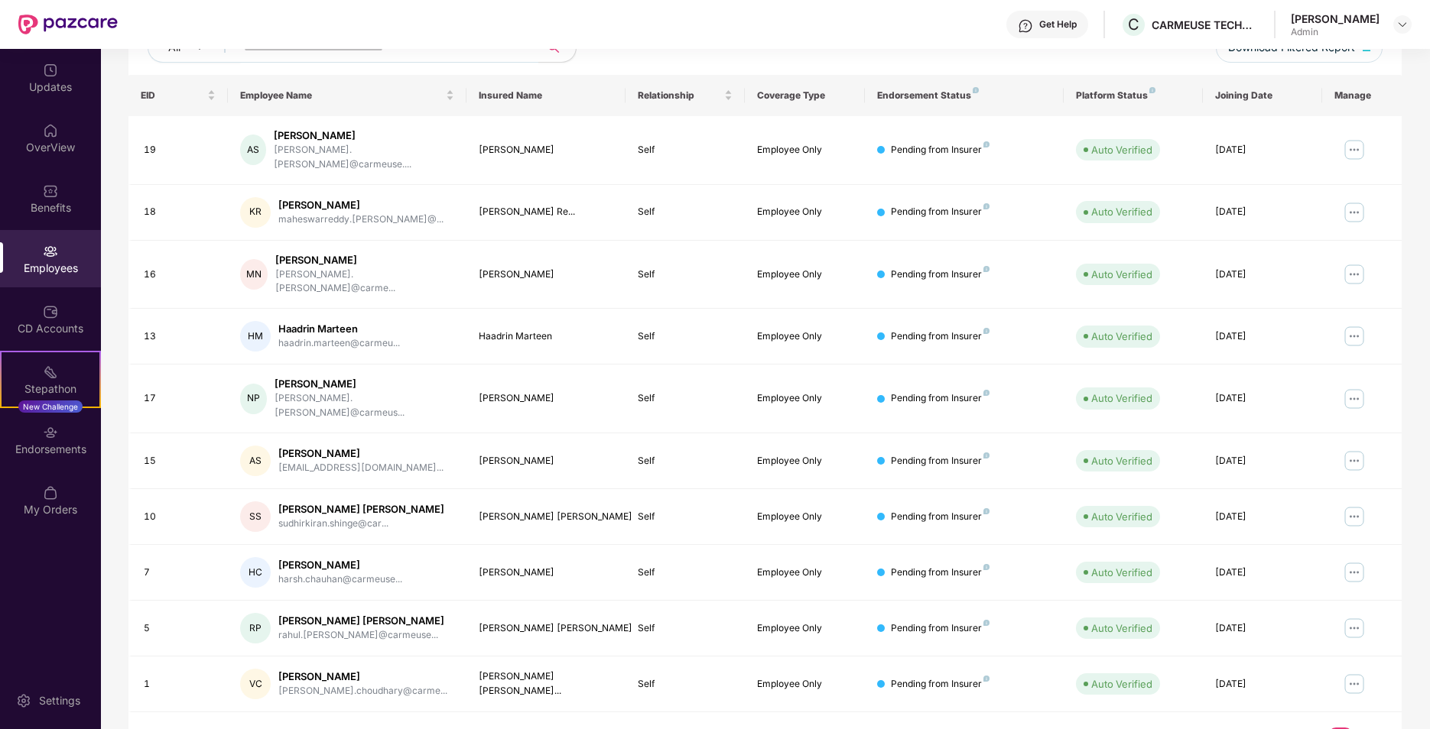
click at [1365, 728] on link "2" at bounding box center [1364, 739] width 24 height 23
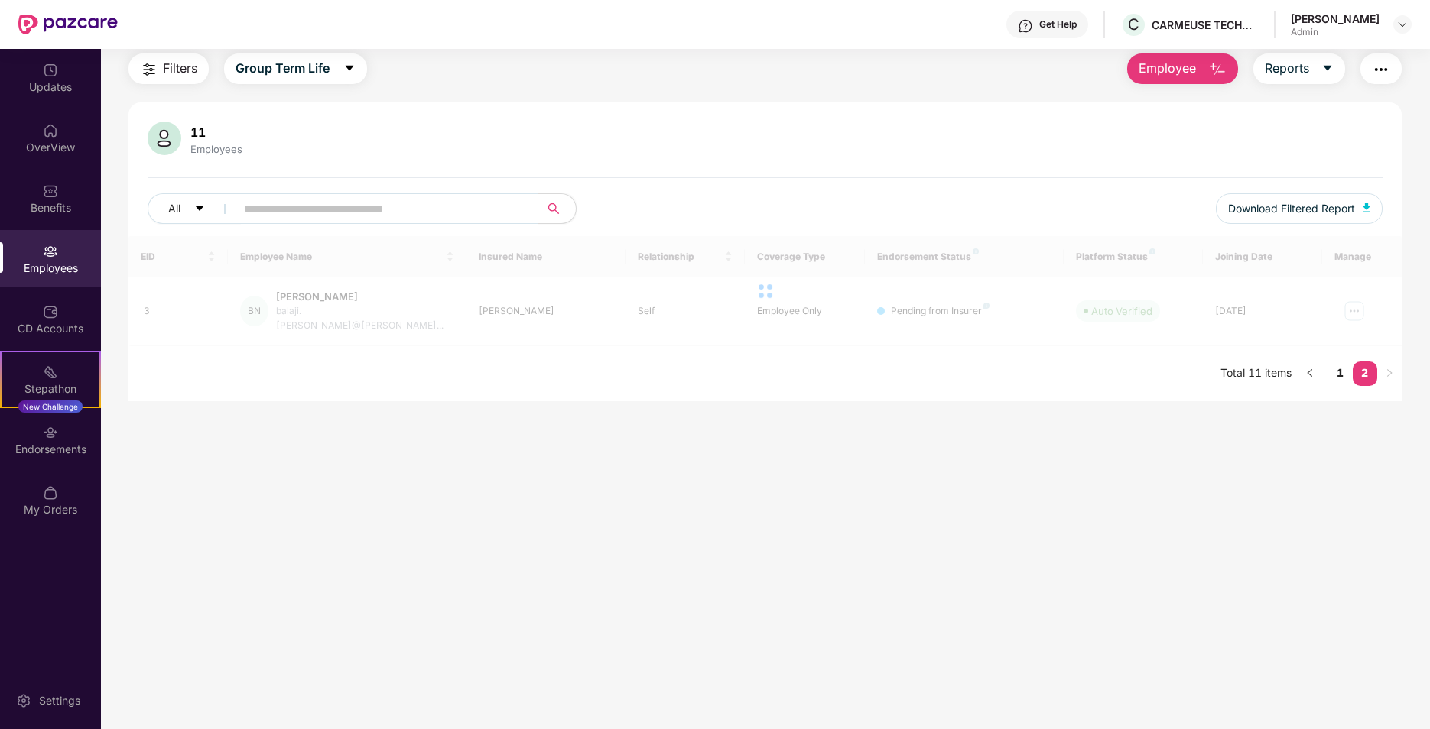
scroll to position [49, 0]
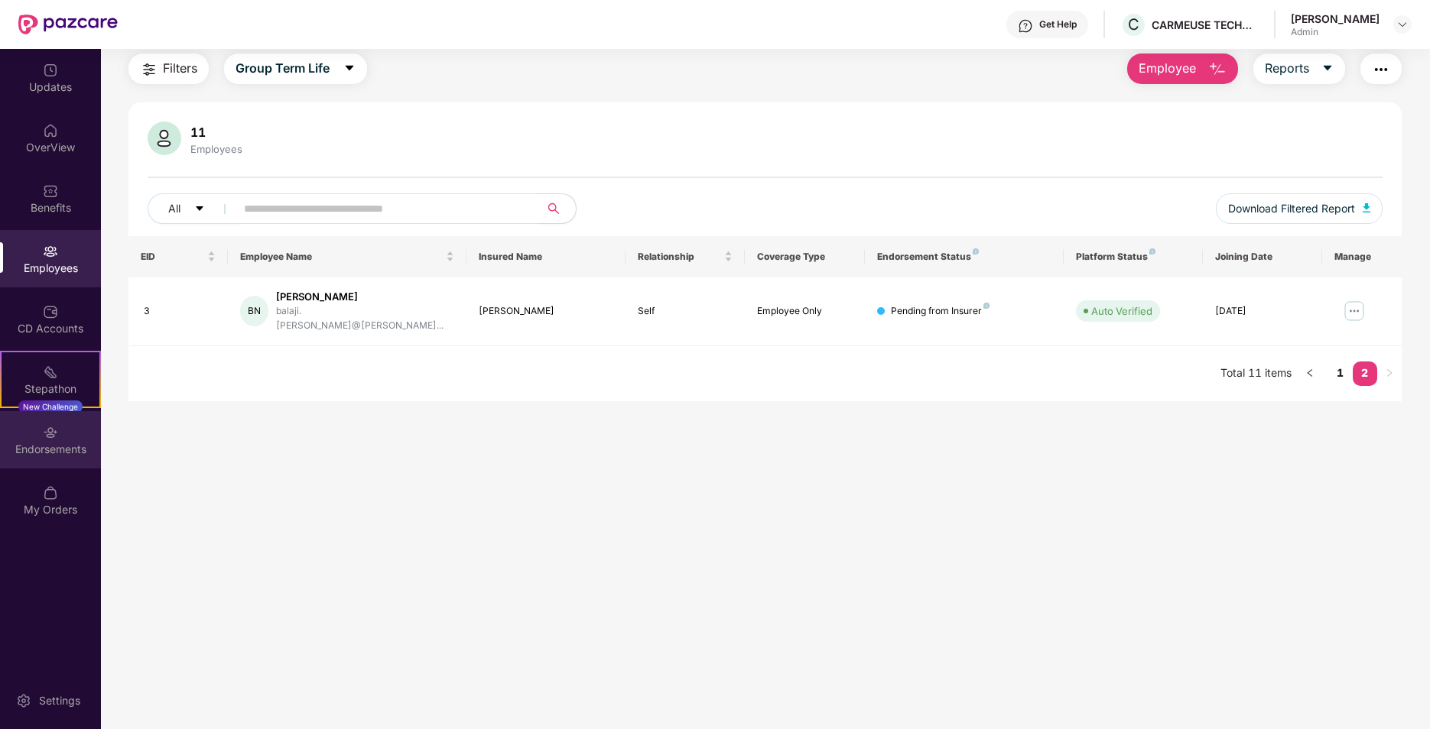
click at [79, 427] on div "Endorsements" at bounding box center [50, 439] width 101 height 57
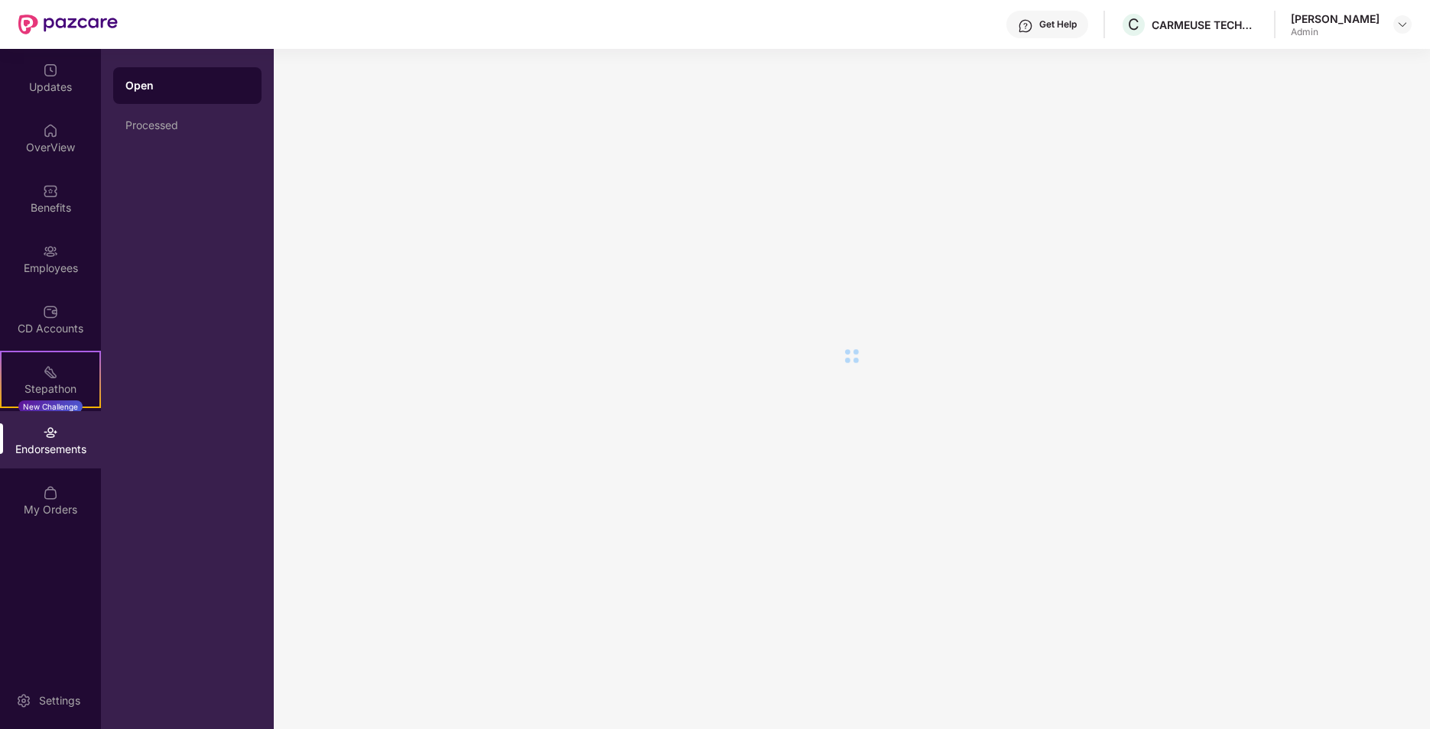
scroll to position [0, 0]
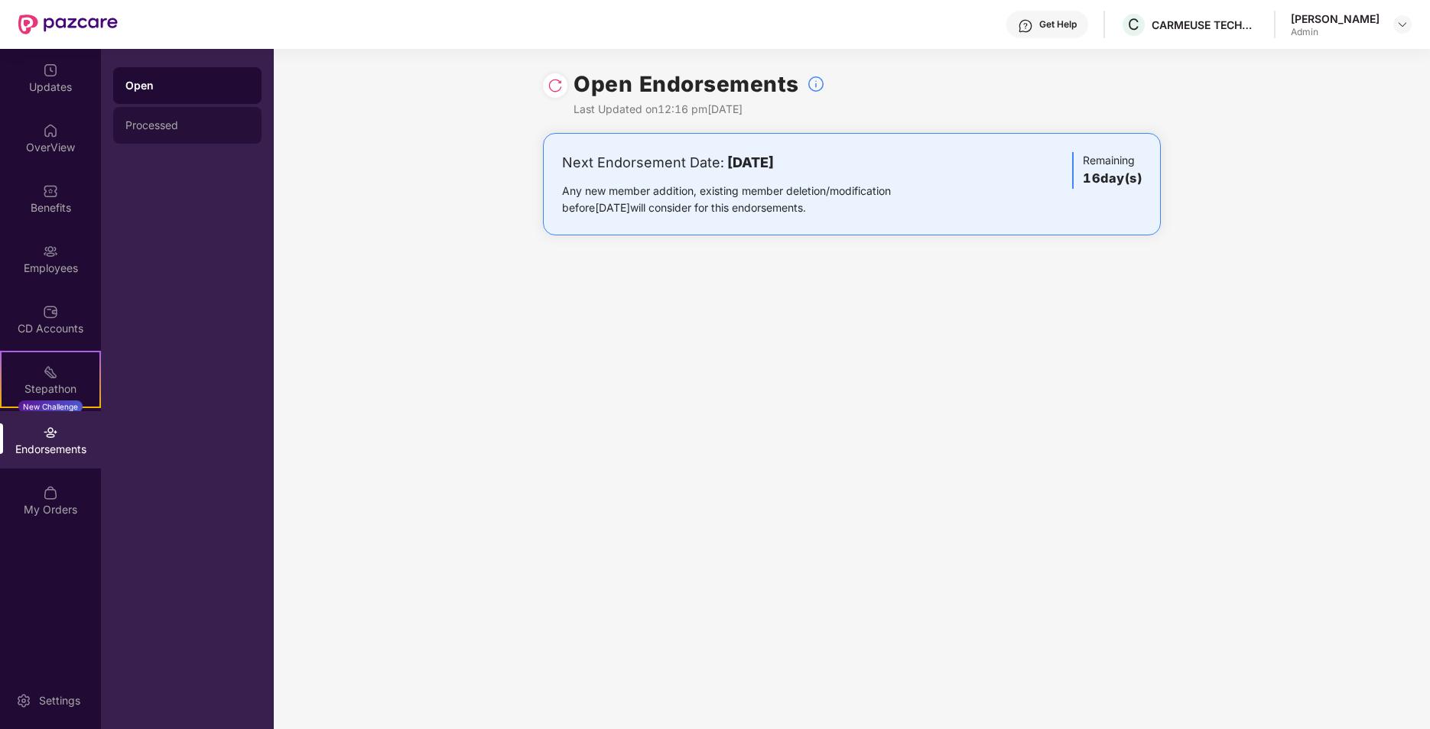
click at [244, 136] on div "Processed" at bounding box center [187, 125] width 148 height 37
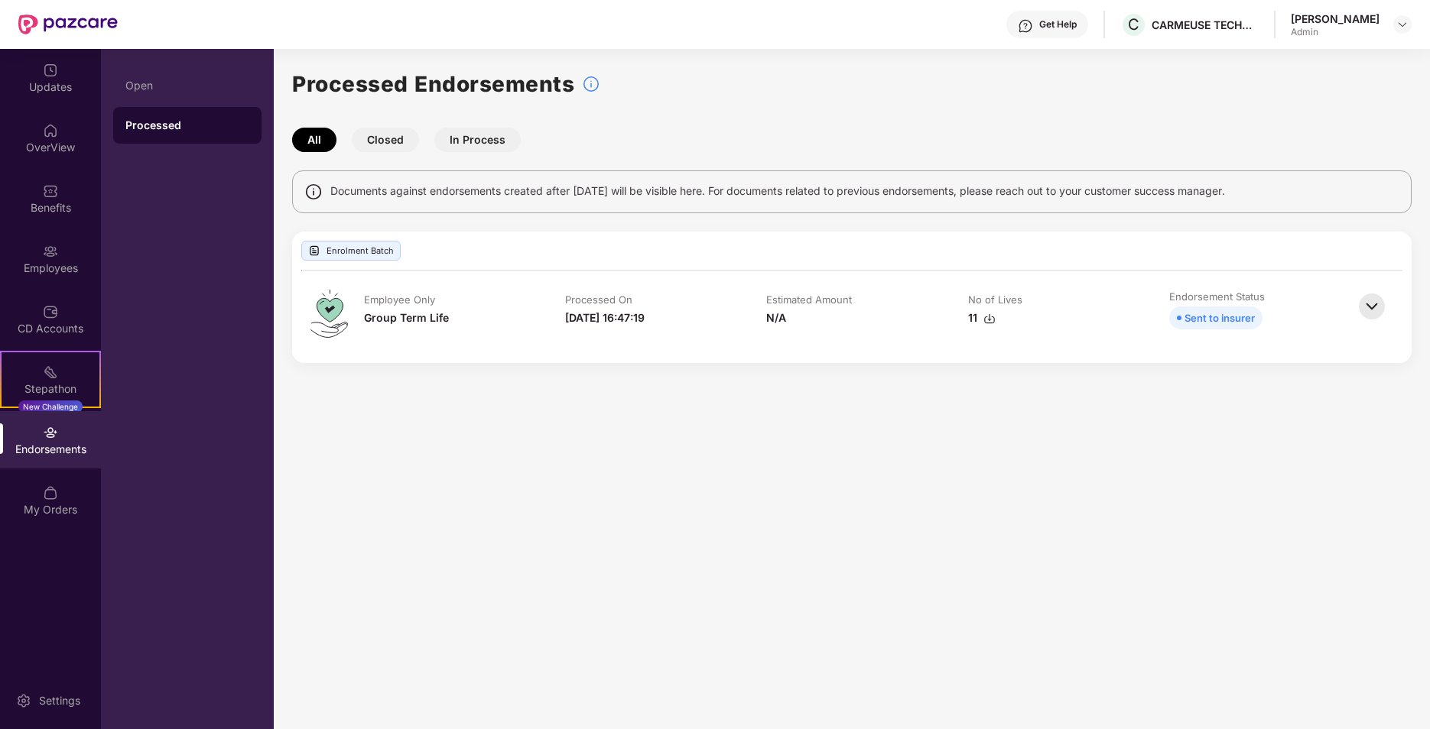
click at [468, 144] on button "In Process" at bounding box center [477, 140] width 86 height 24
click at [60, 307] on div "CD Accounts" at bounding box center [50, 318] width 101 height 57
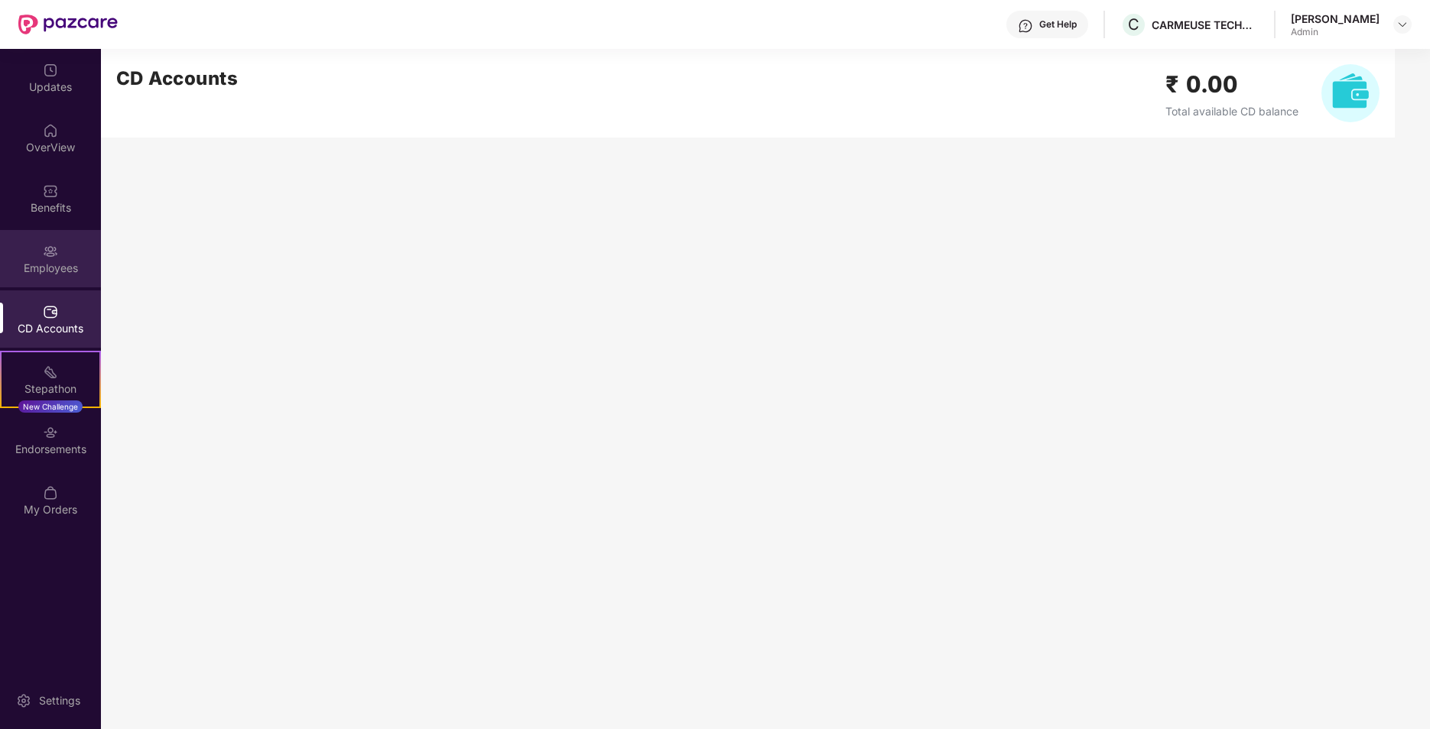
click at [88, 253] on div "Employees" at bounding box center [50, 258] width 101 height 57
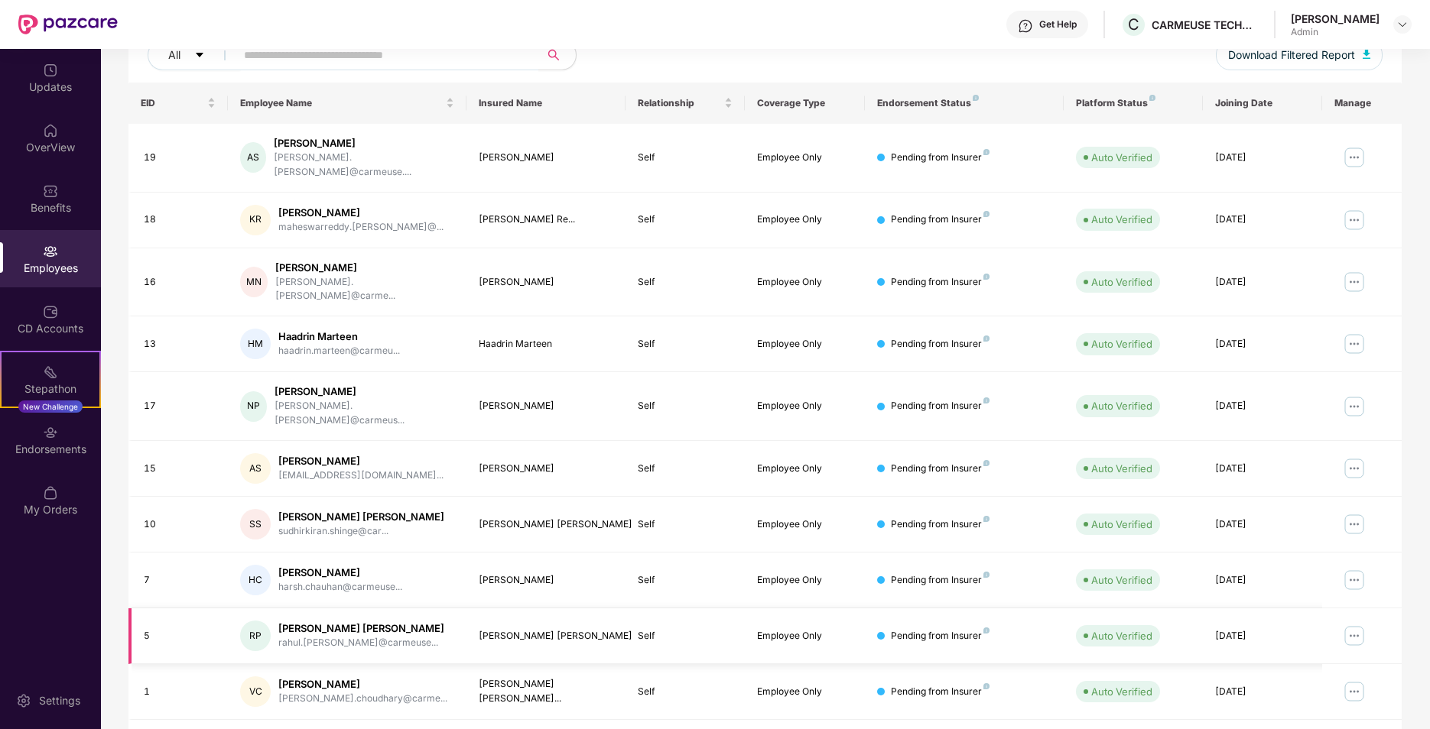
scroll to position [210, 0]
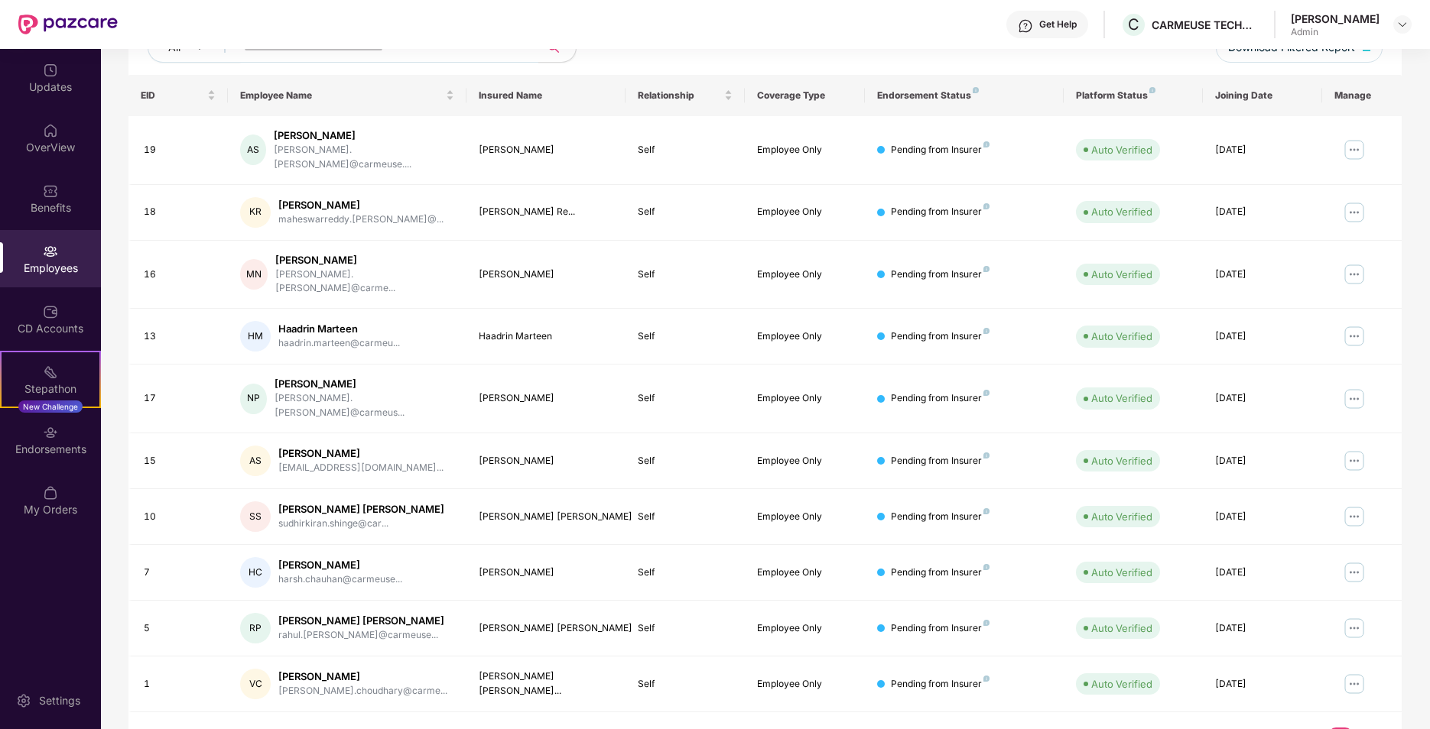
click at [1367, 728] on link "2" at bounding box center [1364, 739] width 24 height 23
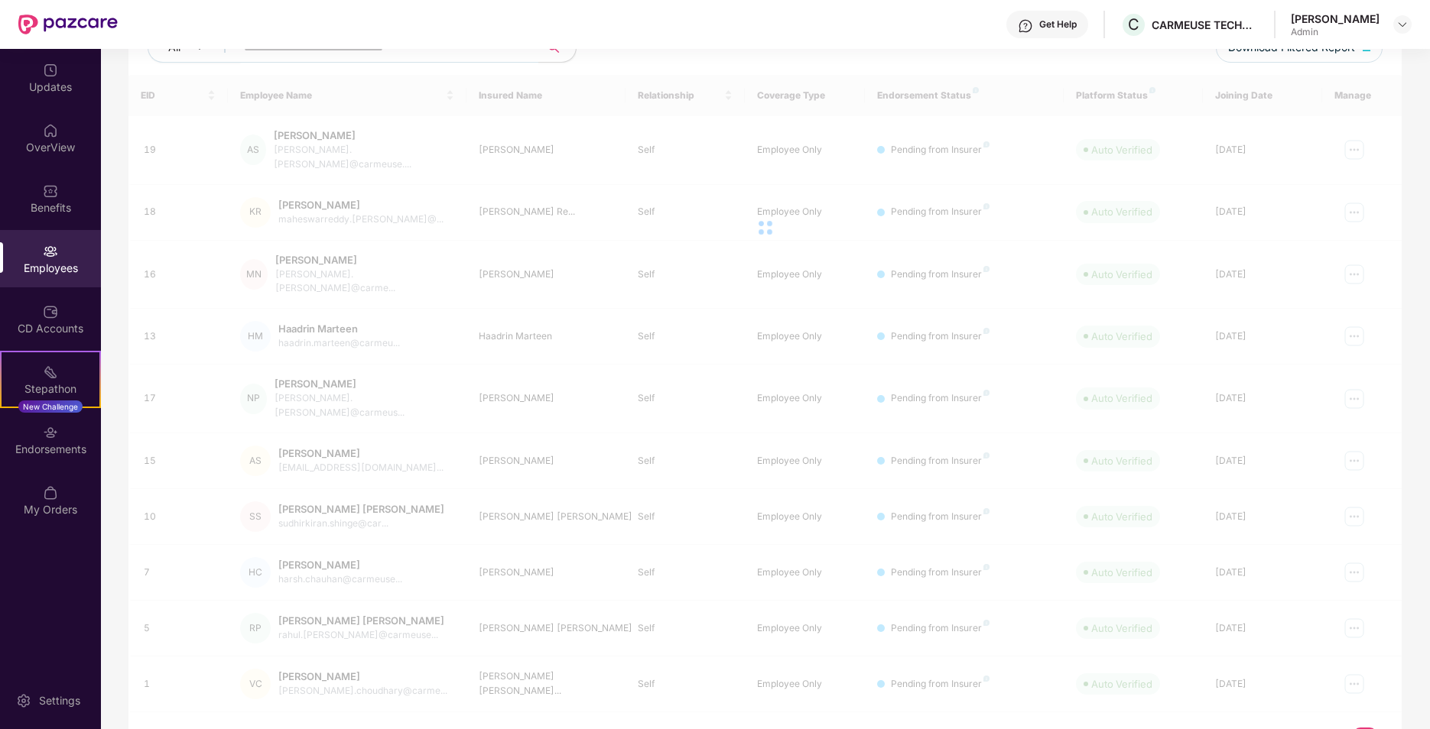
scroll to position [49, 0]
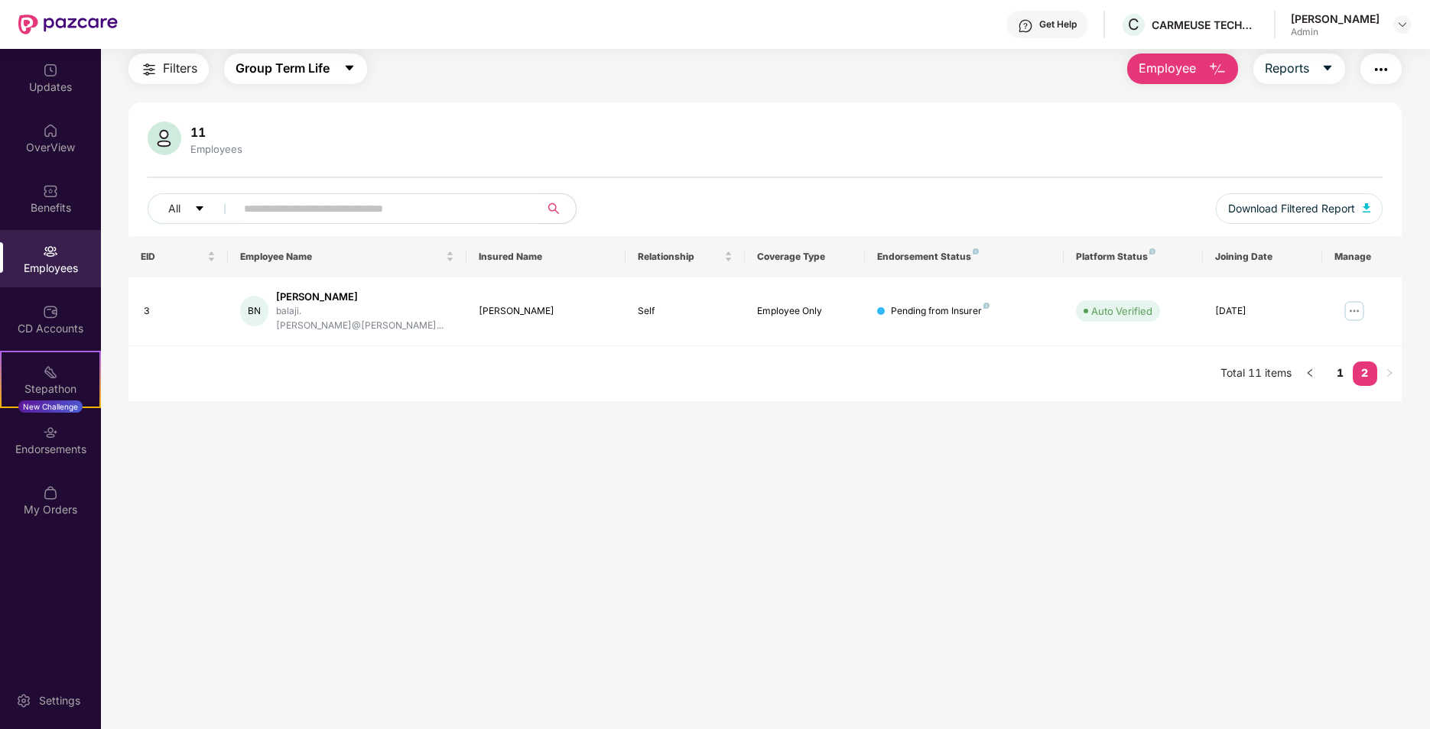
click at [350, 63] on icon "caret-down" at bounding box center [349, 68] width 12 height 12
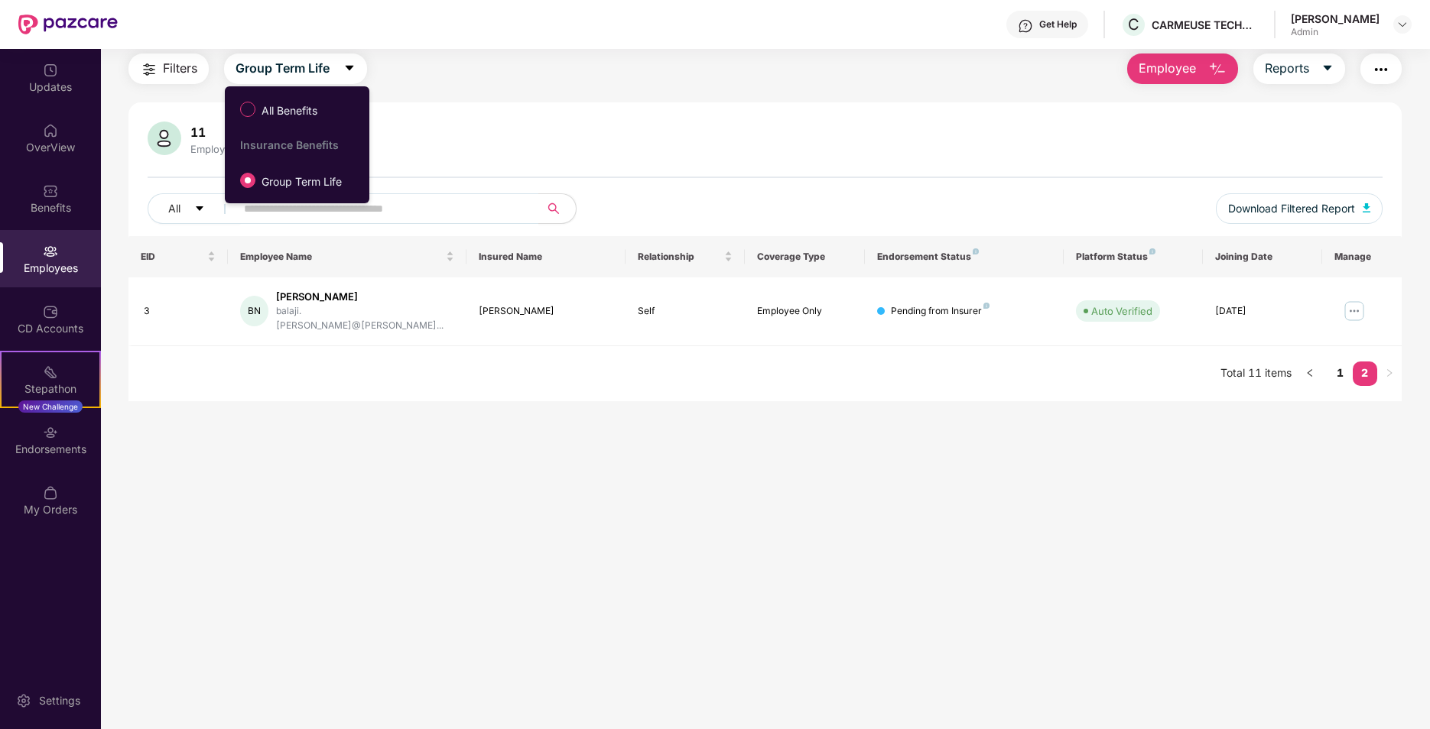
click at [581, 37] on div "Get Help C CARMEUSE TECHNOLOGIES INDIA PRIVATE LIMITED Ayesha Sur Admin" at bounding box center [764, 24] width 1293 height 49
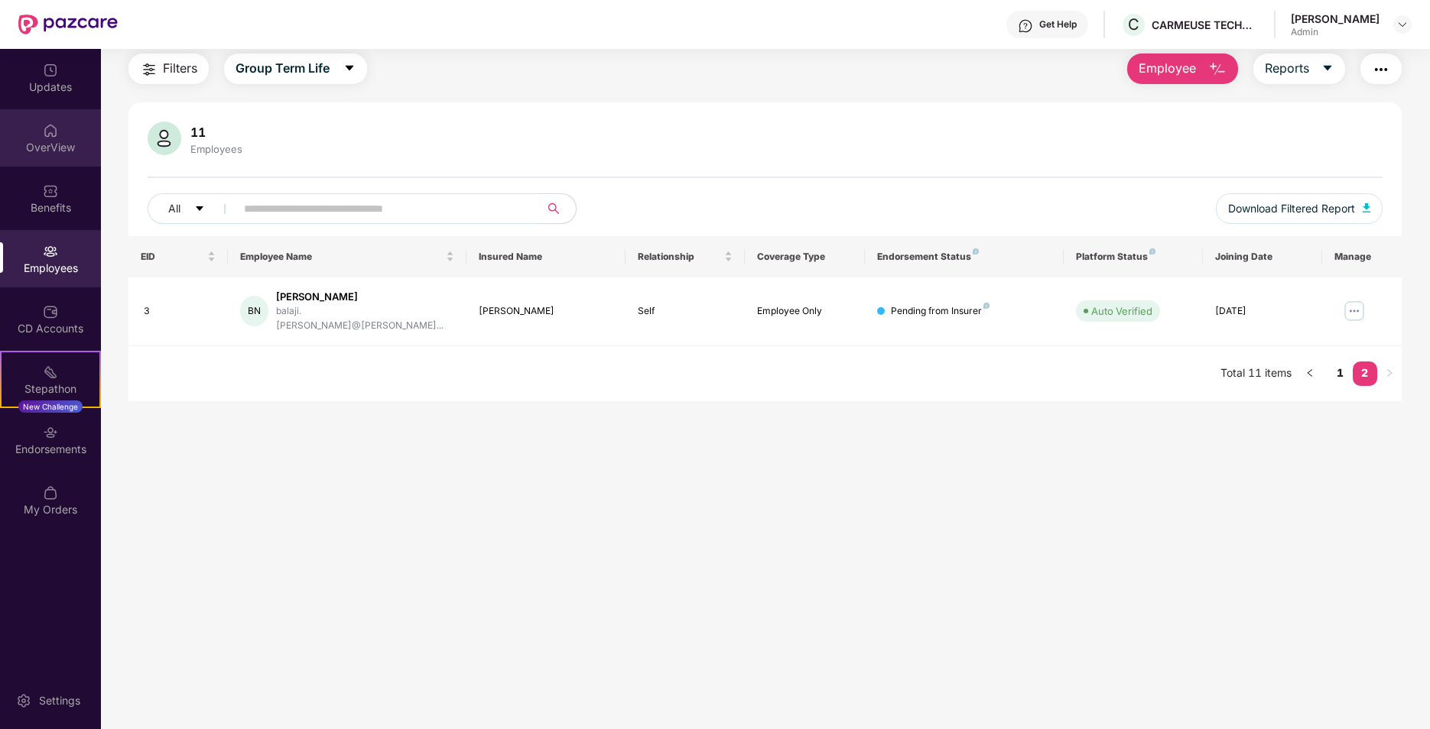
click at [58, 145] on div "OverView" at bounding box center [50, 147] width 101 height 15
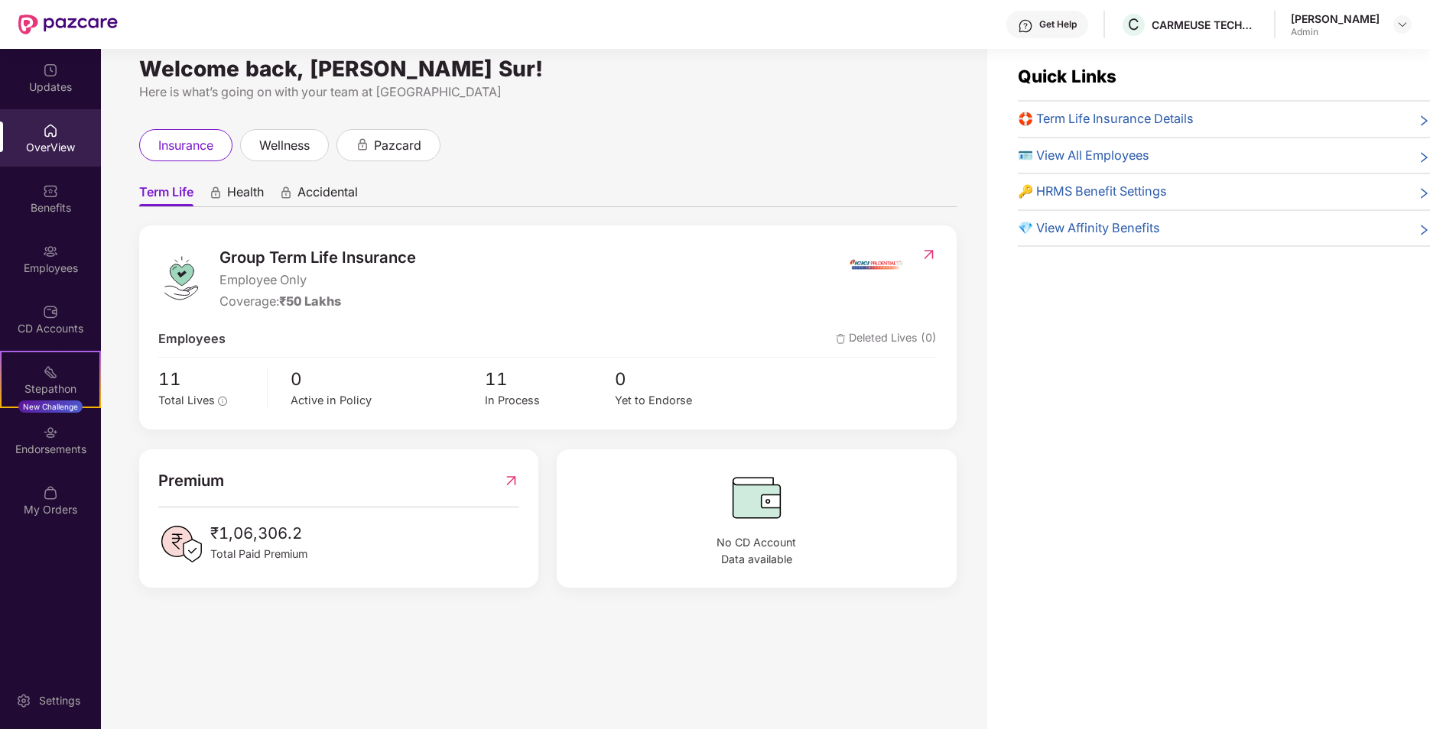
scroll to position [0, 0]
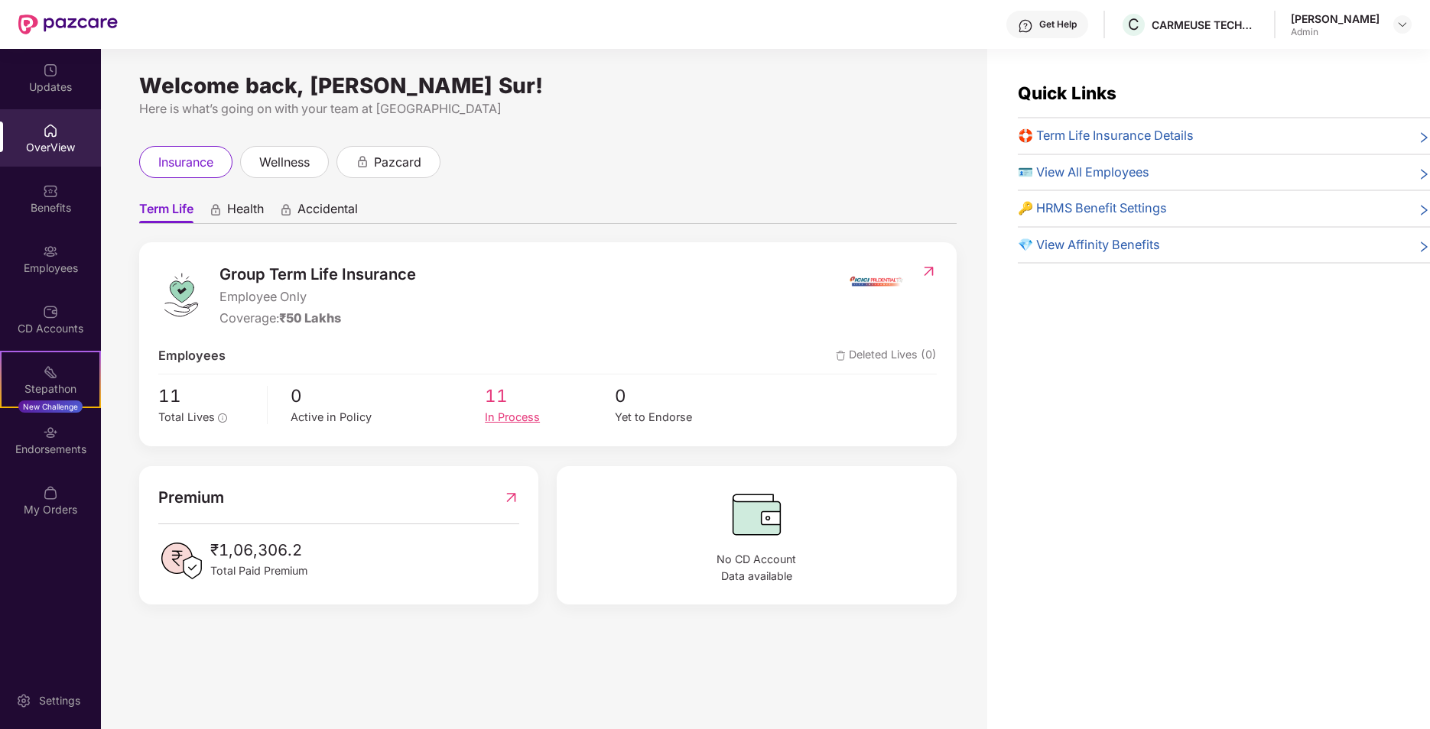
click at [501, 407] on span "11" at bounding box center [550, 395] width 130 height 27
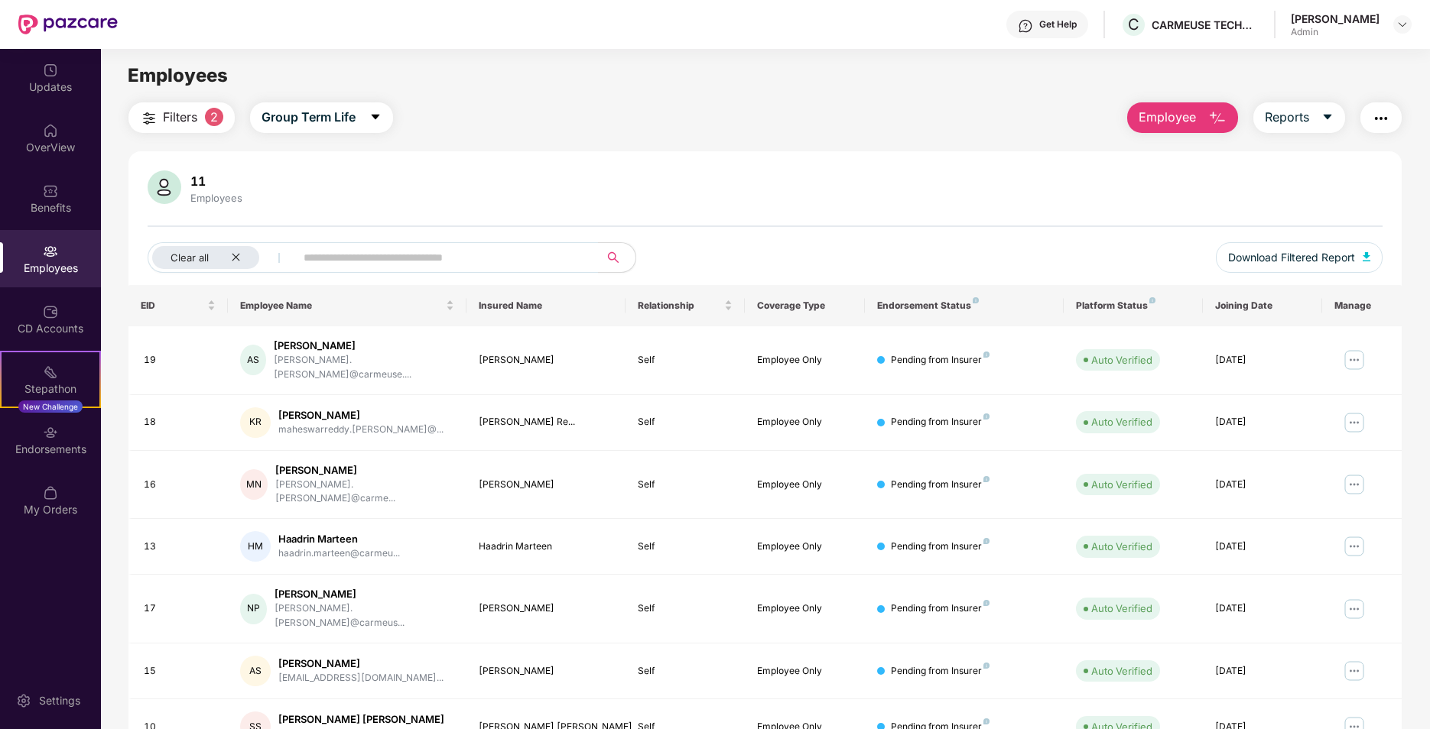
click at [210, 118] on span "2" at bounding box center [214, 117] width 18 height 18
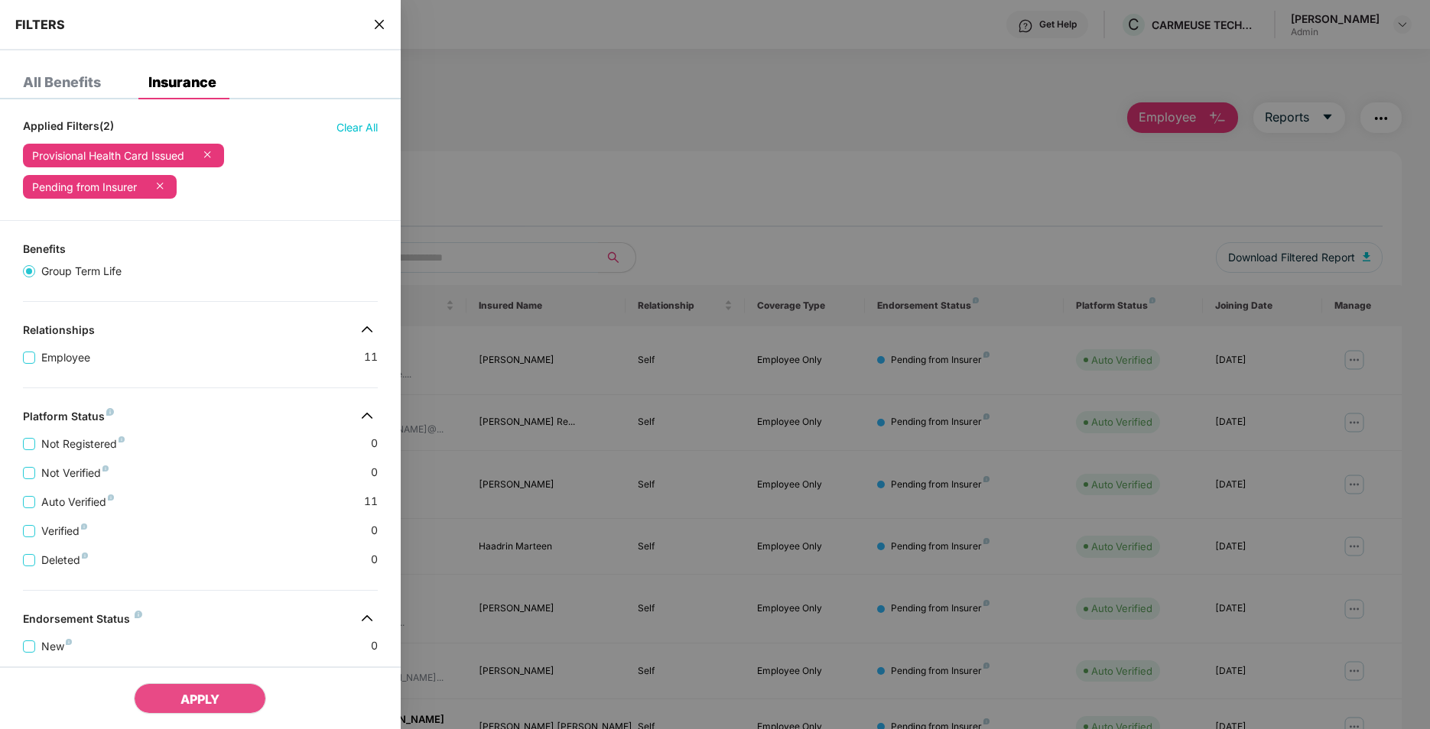
click at [538, 161] on div at bounding box center [715, 364] width 1430 height 729
click at [379, 24] on icon "close" at bounding box center [378, 24] width 9 height 9
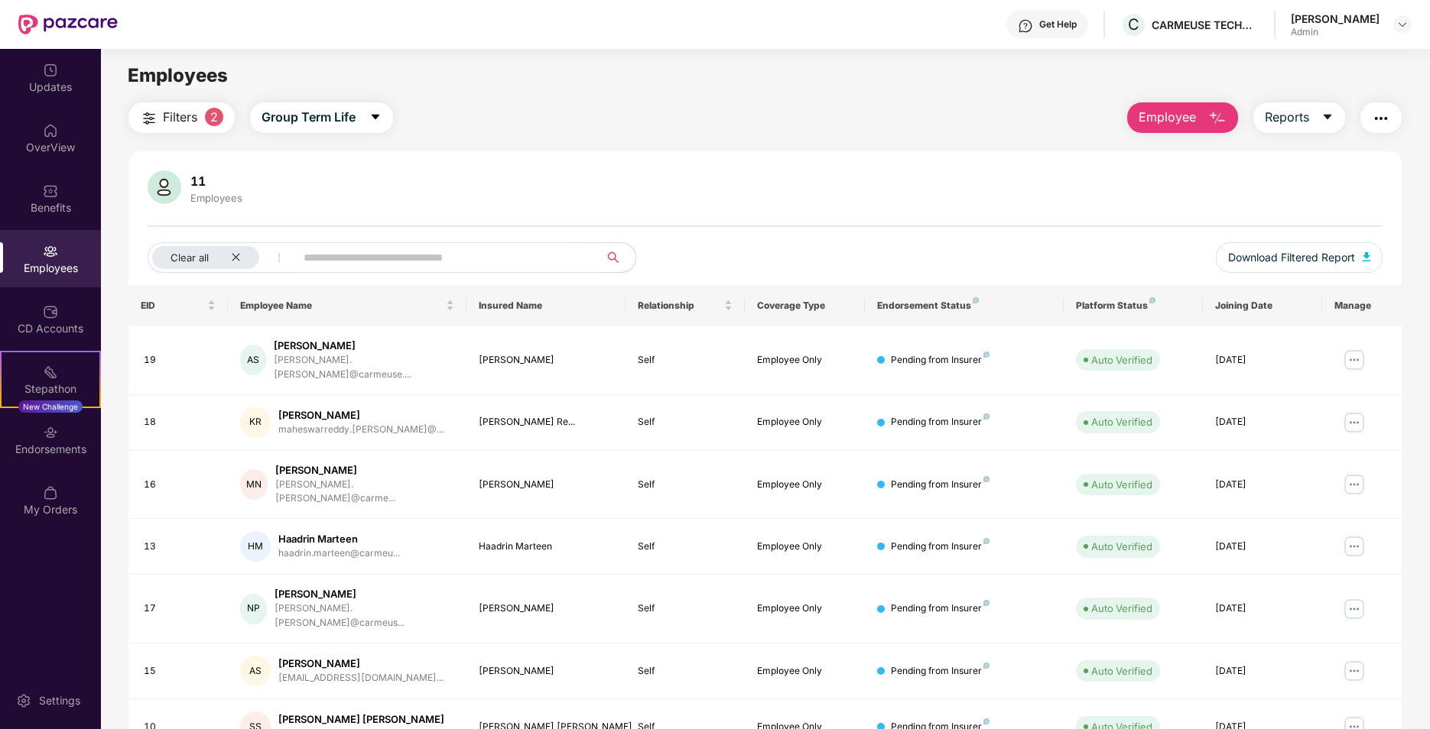
click at [1186, 118] on span "Employee" at bounding box center [1166, 117] width 57 height 19
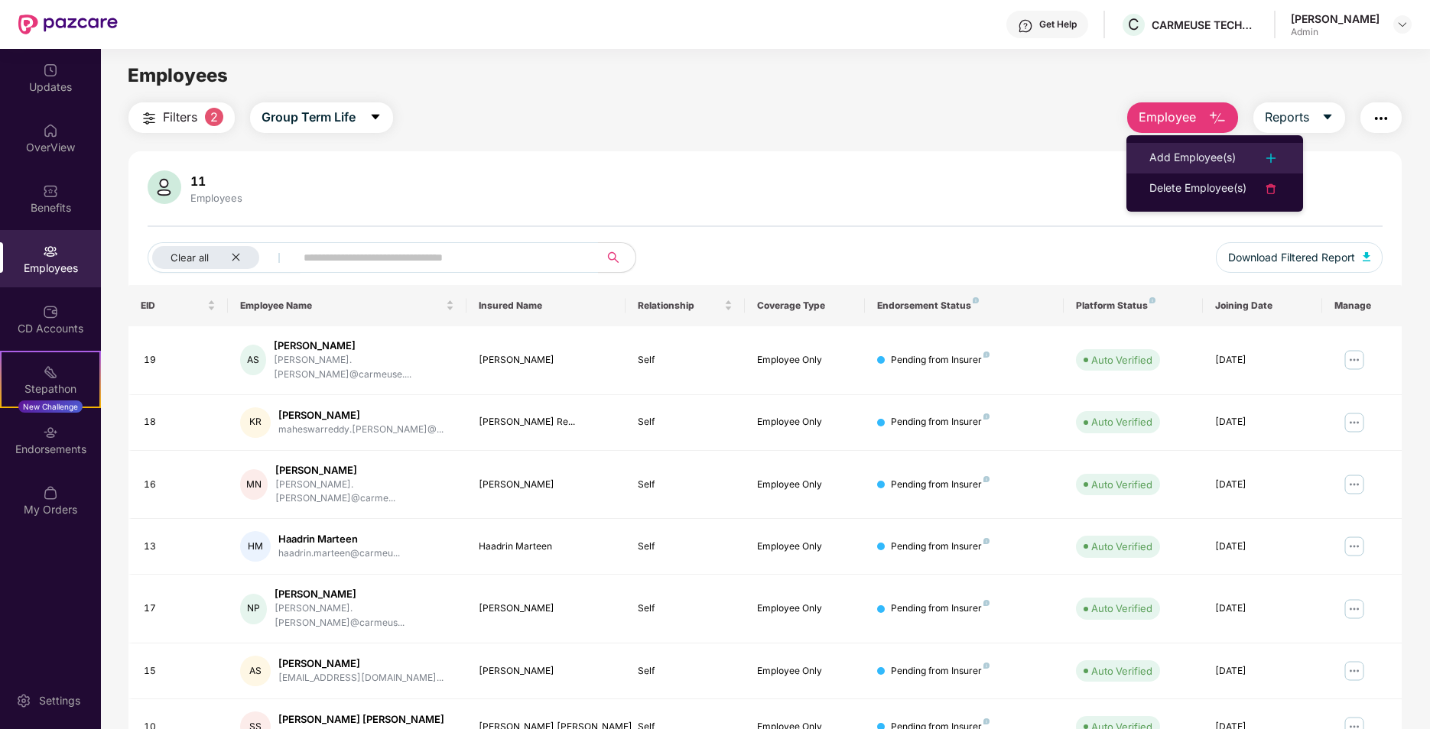
click at [1212, 157] on div "Add Employee(s)" at bounding box center [1192, 158] width 86 height 18
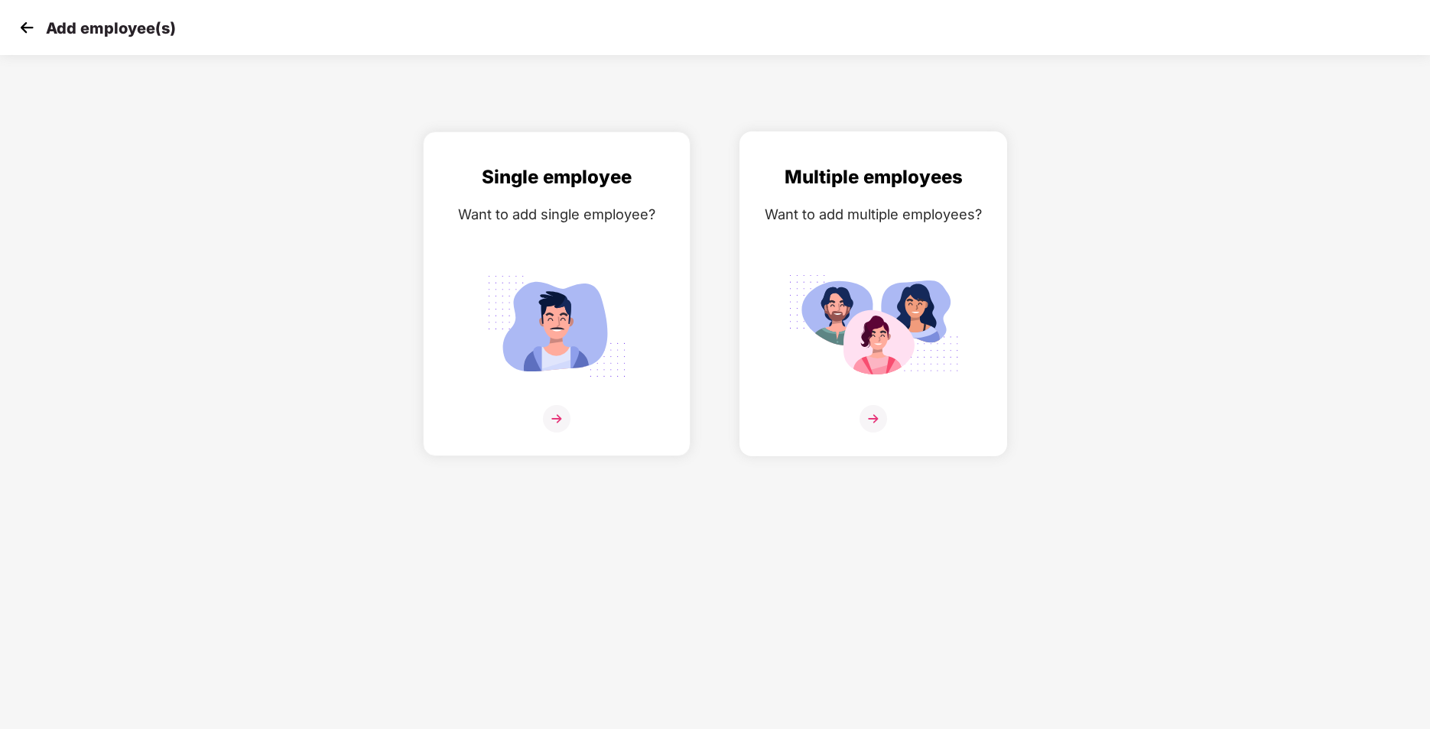
click at [869, 414] on img at bounding box center [873, 419] width 28 height 28
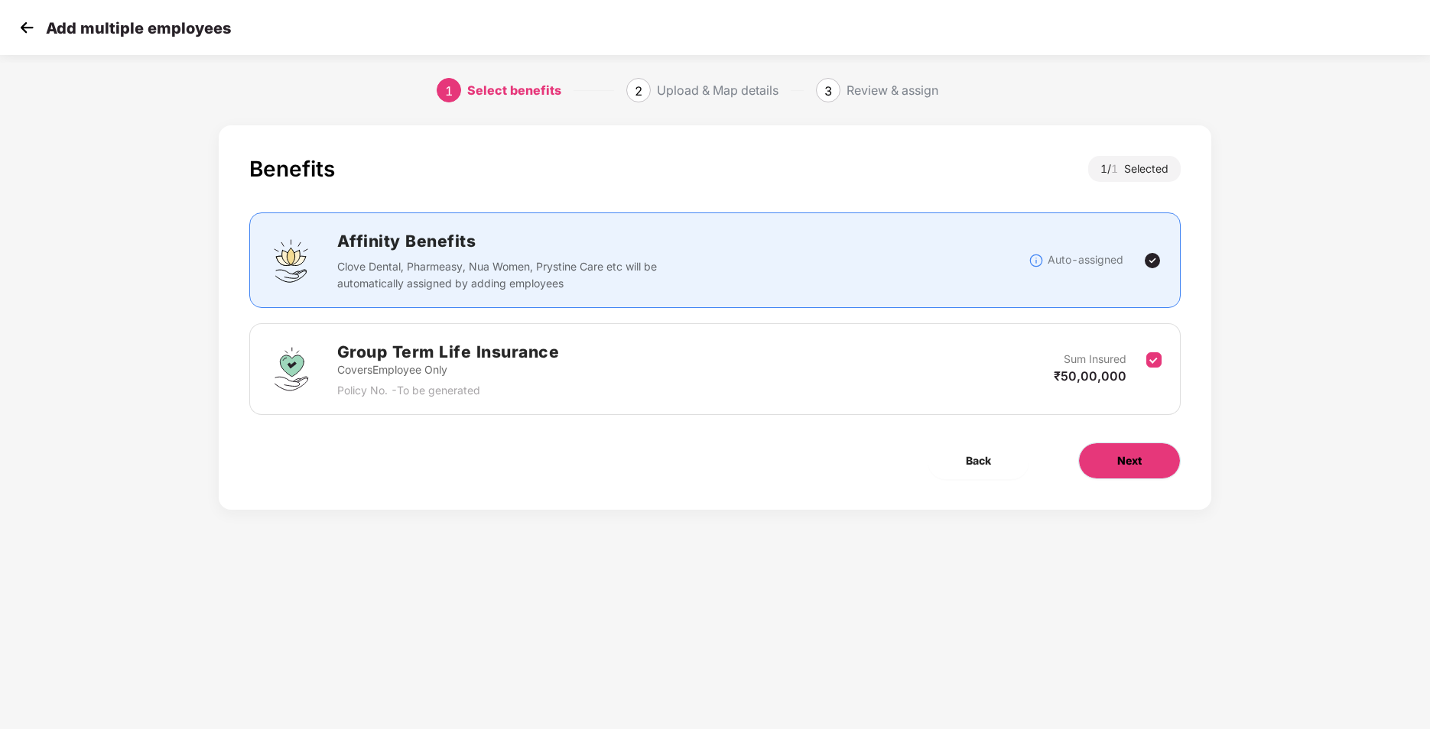
click at [1141, 461] on span "Next" at bounding box center [1129, 461] width 24 height 17
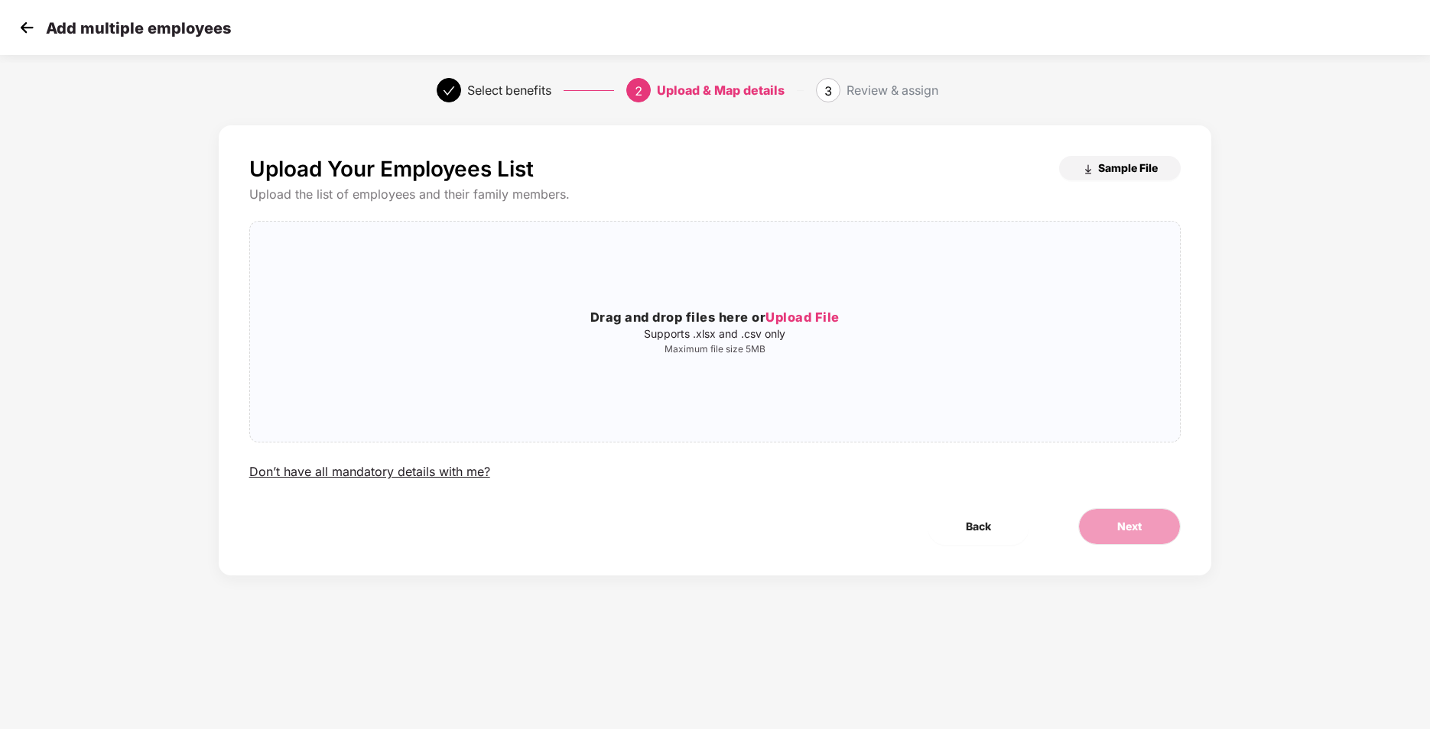
click at [1134, 167] on span "Sample File" at bounding box center [1128, 168] width 60 height 15
